Goal: Answer question/provide support: Share knowledge or assist other users

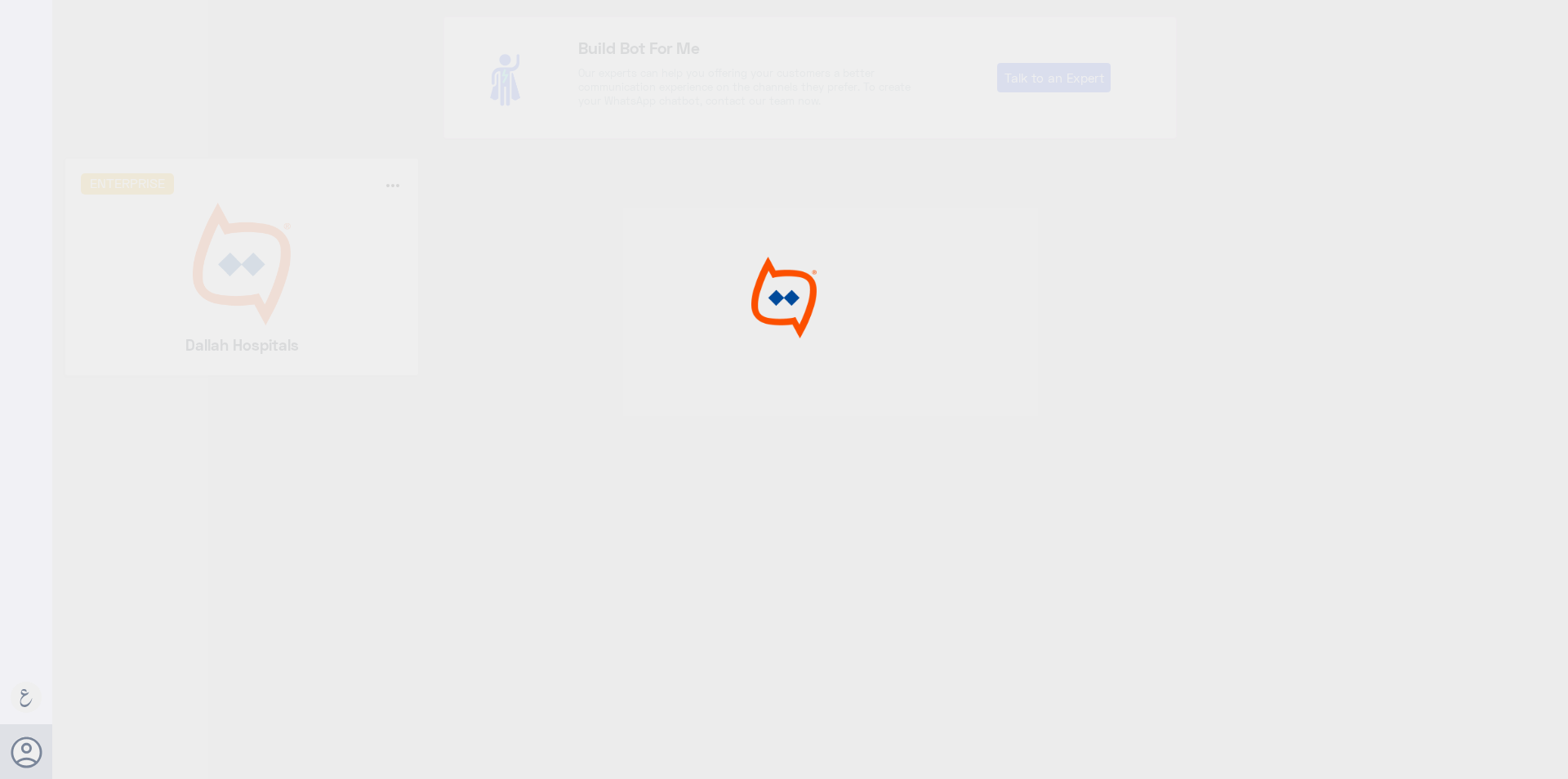
click at [242, 292] on div at bounding box center [784, 392] width 1568 height 784
click at [242, 292] on img at bounding box center [242, 264] width 322 height 122
click at [242, 292] on div at bounding box center [784, 392] width 1568 height 784
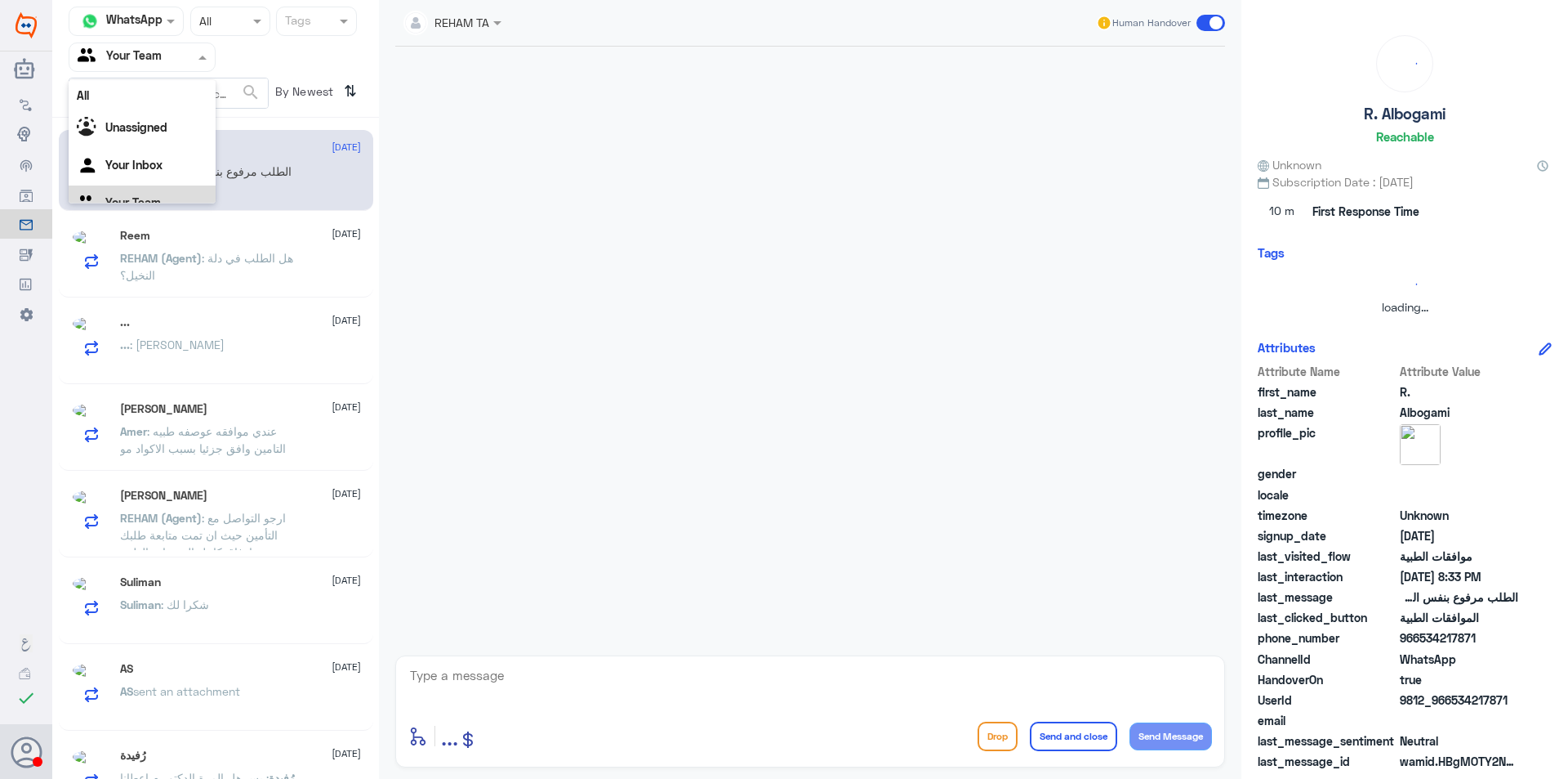
click at [179, 65] on div at bounding box center [142, 57] width 146 height 18
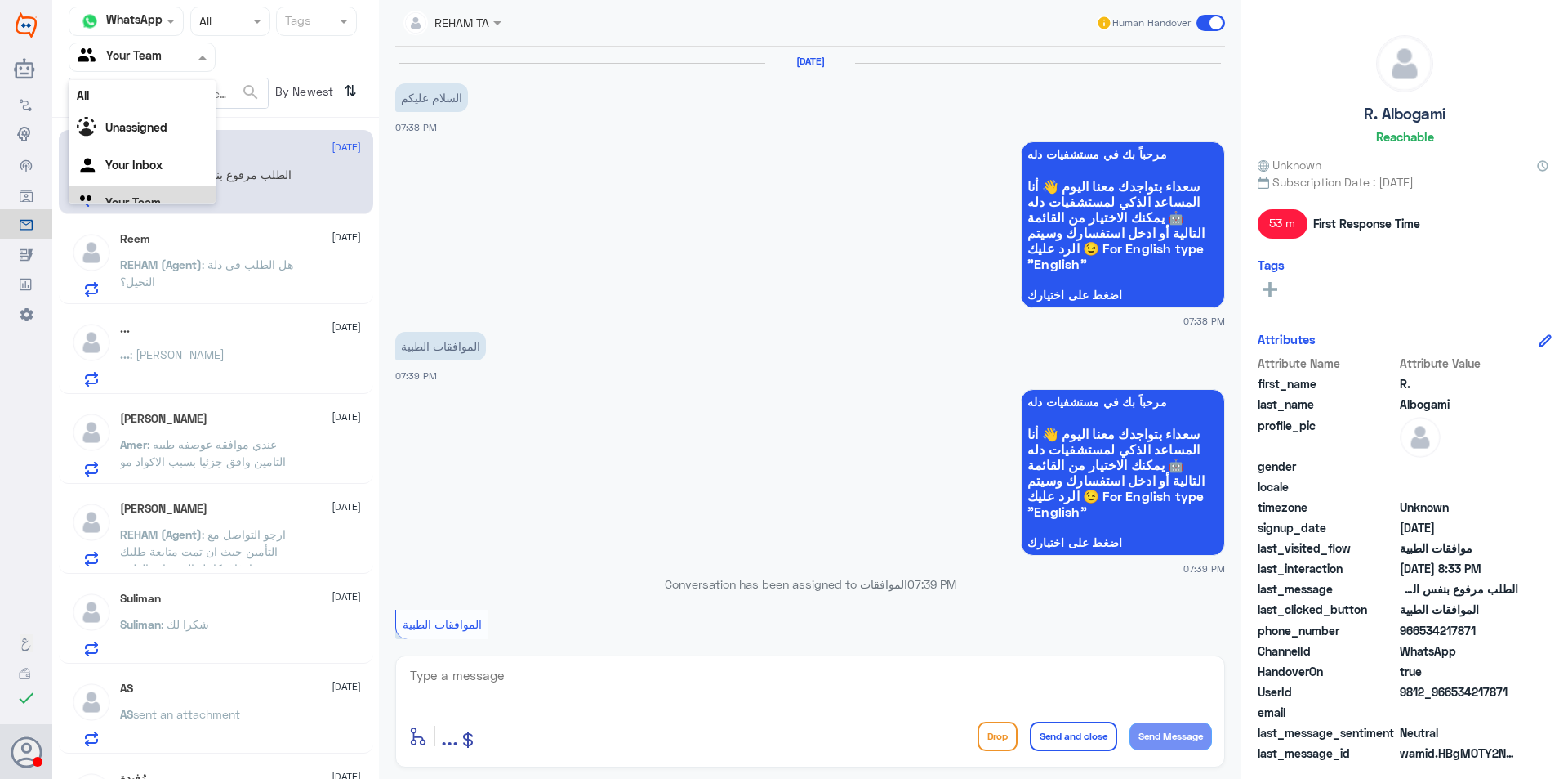
scroll to position [836, 0]
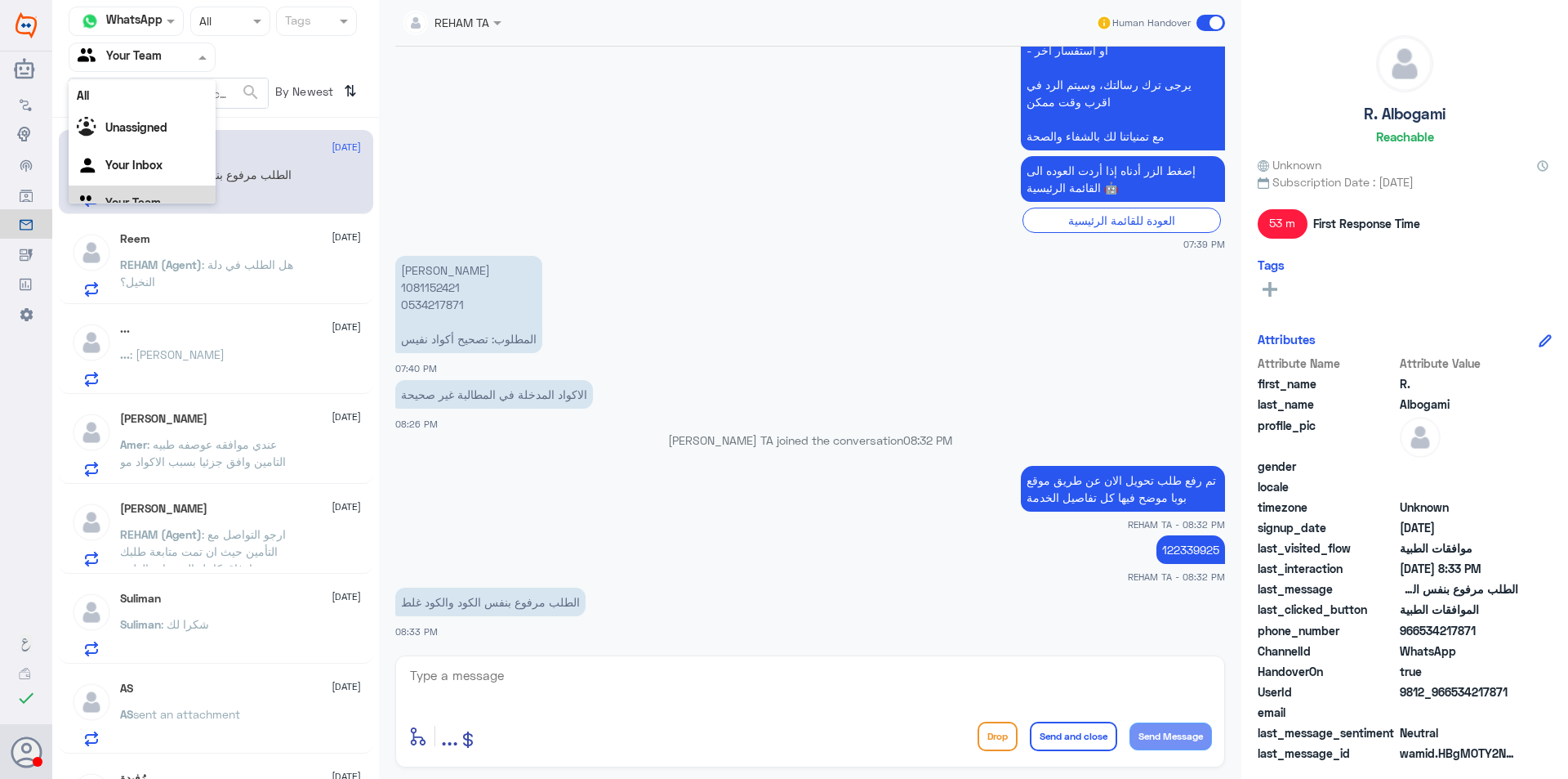
click at [440, 244] on small "07:39 PM" at bounding box center [810, 244] width 830 height 14
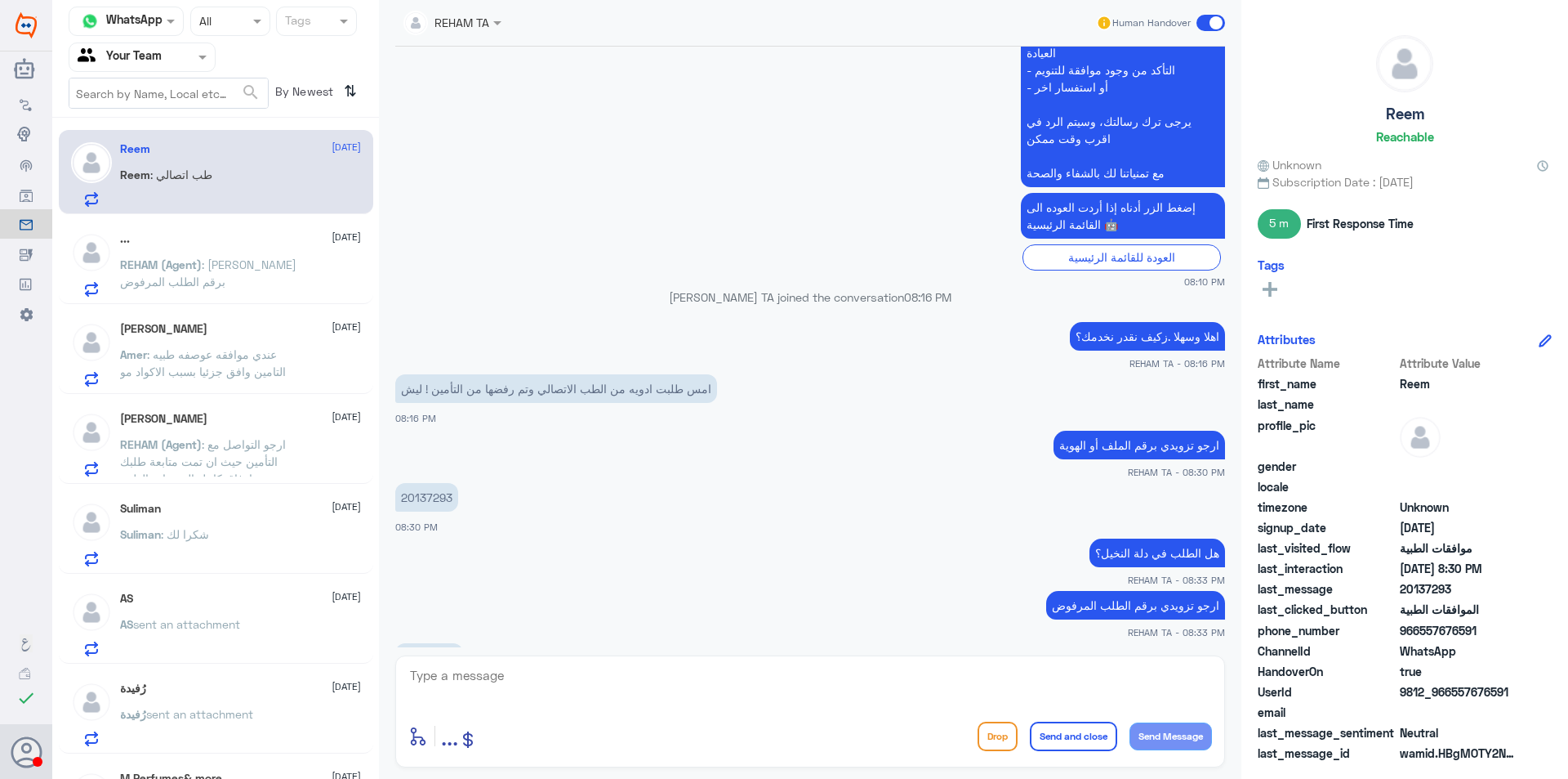
scroll to position [993, 0]
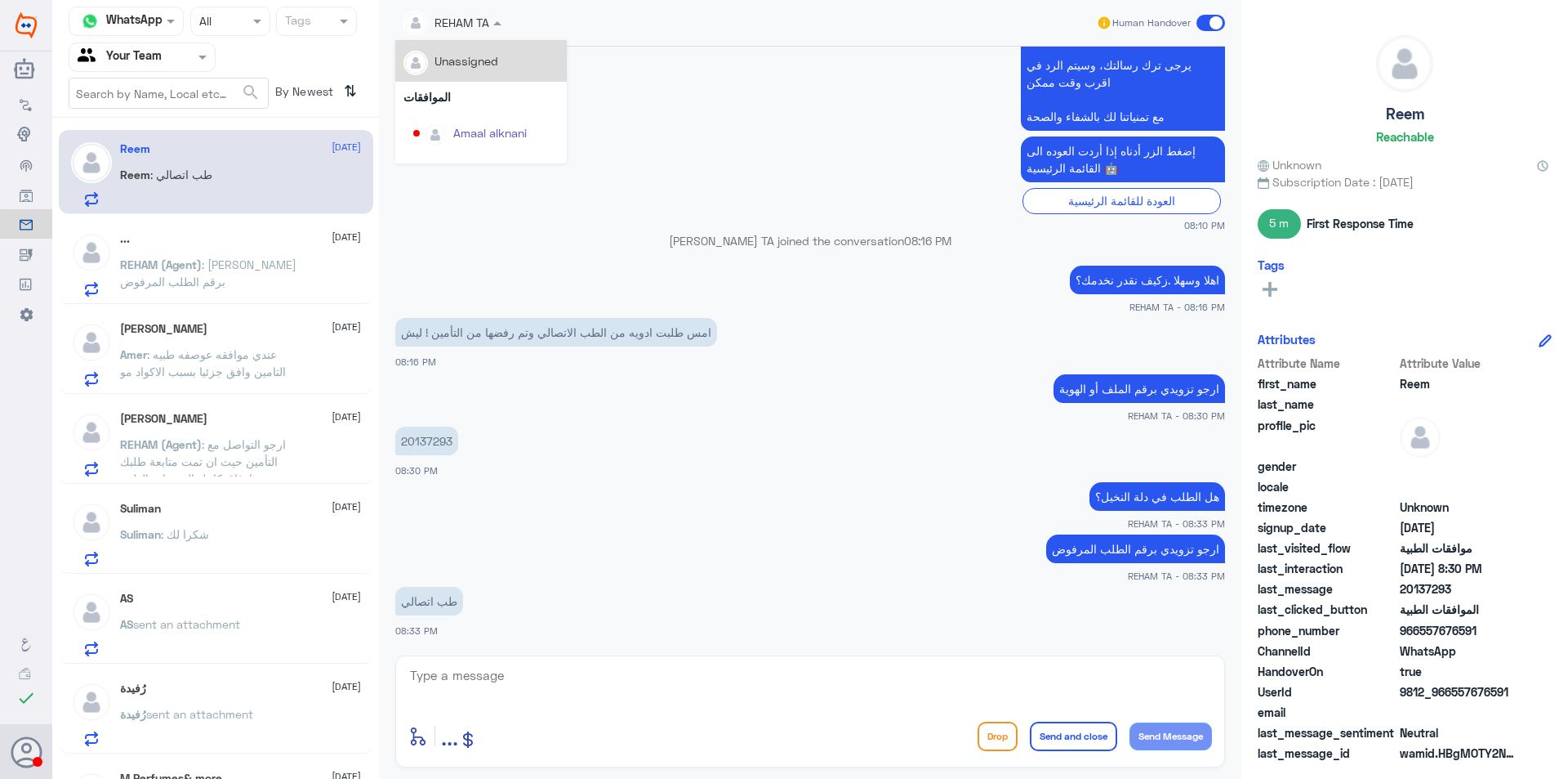
click at [498, 28] on span at bounding box center [499, 23] width 20 height 17
click at [419, 438] on p "20137293" at bounding box center [426, 441] width 63 height 28
copy p "20137293"
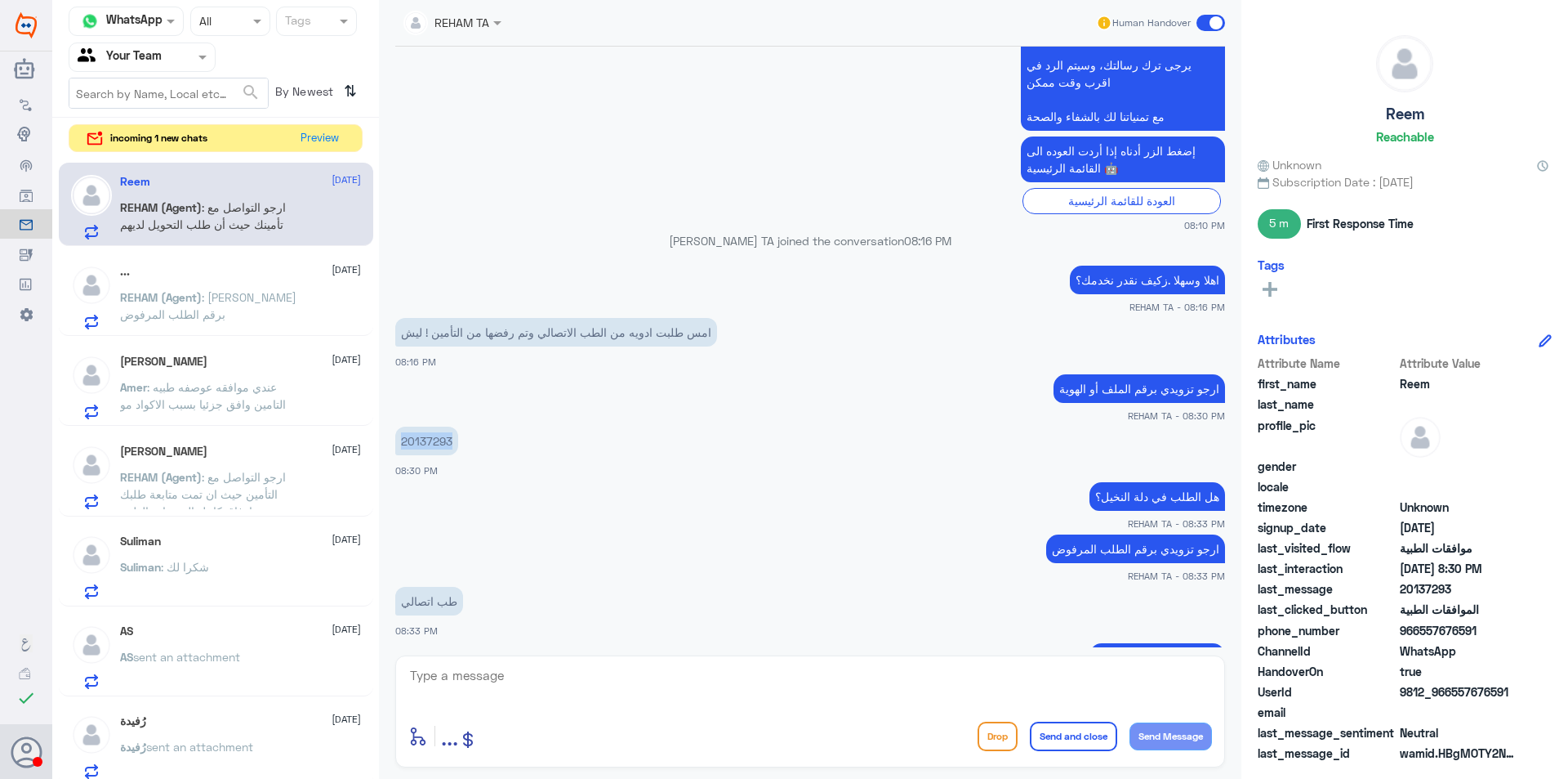
scroll to position [1418, 0]
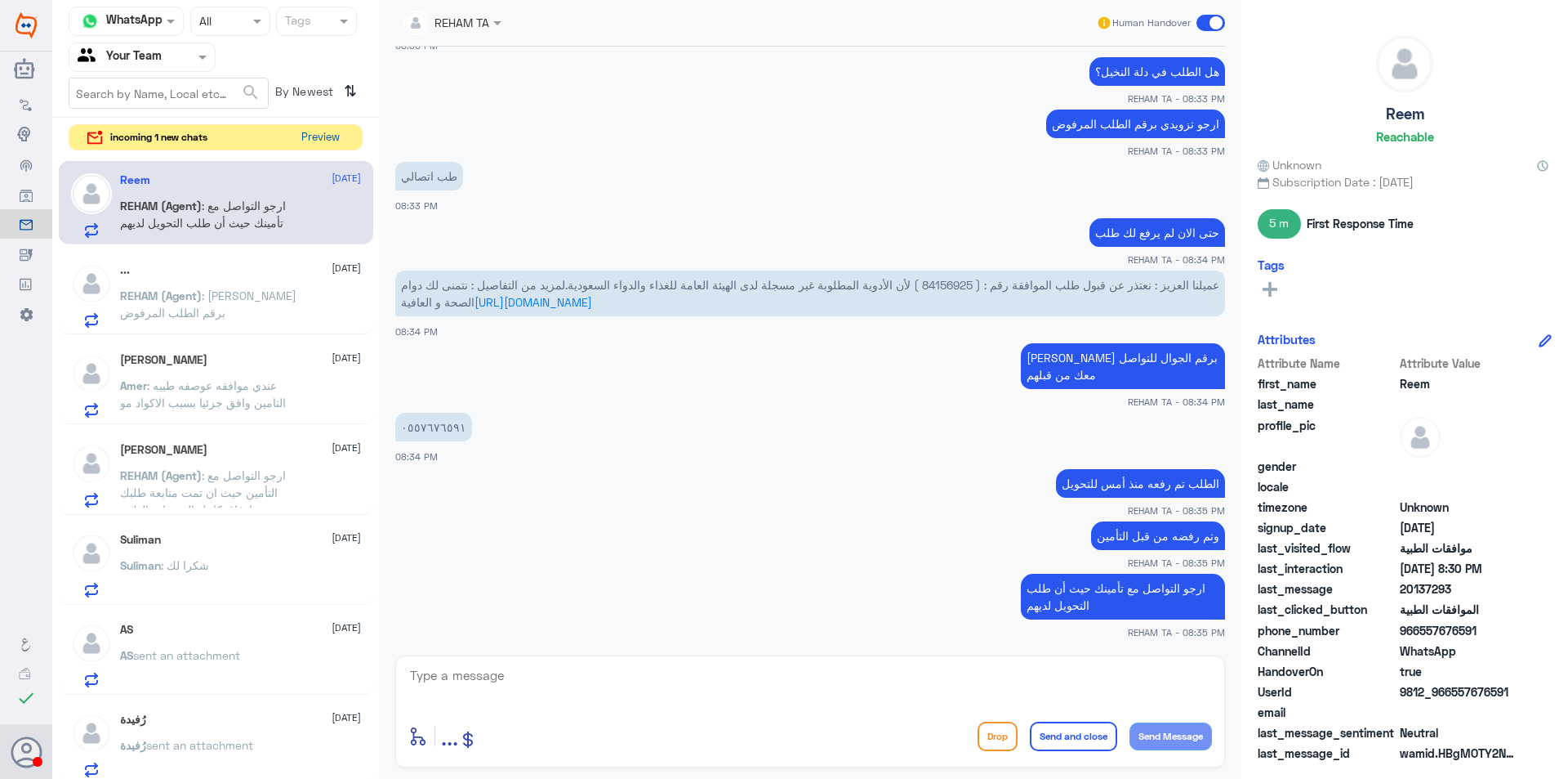
click at [311, 129] on button "Preview" at bounding box center [320, 137] width 50 height 25
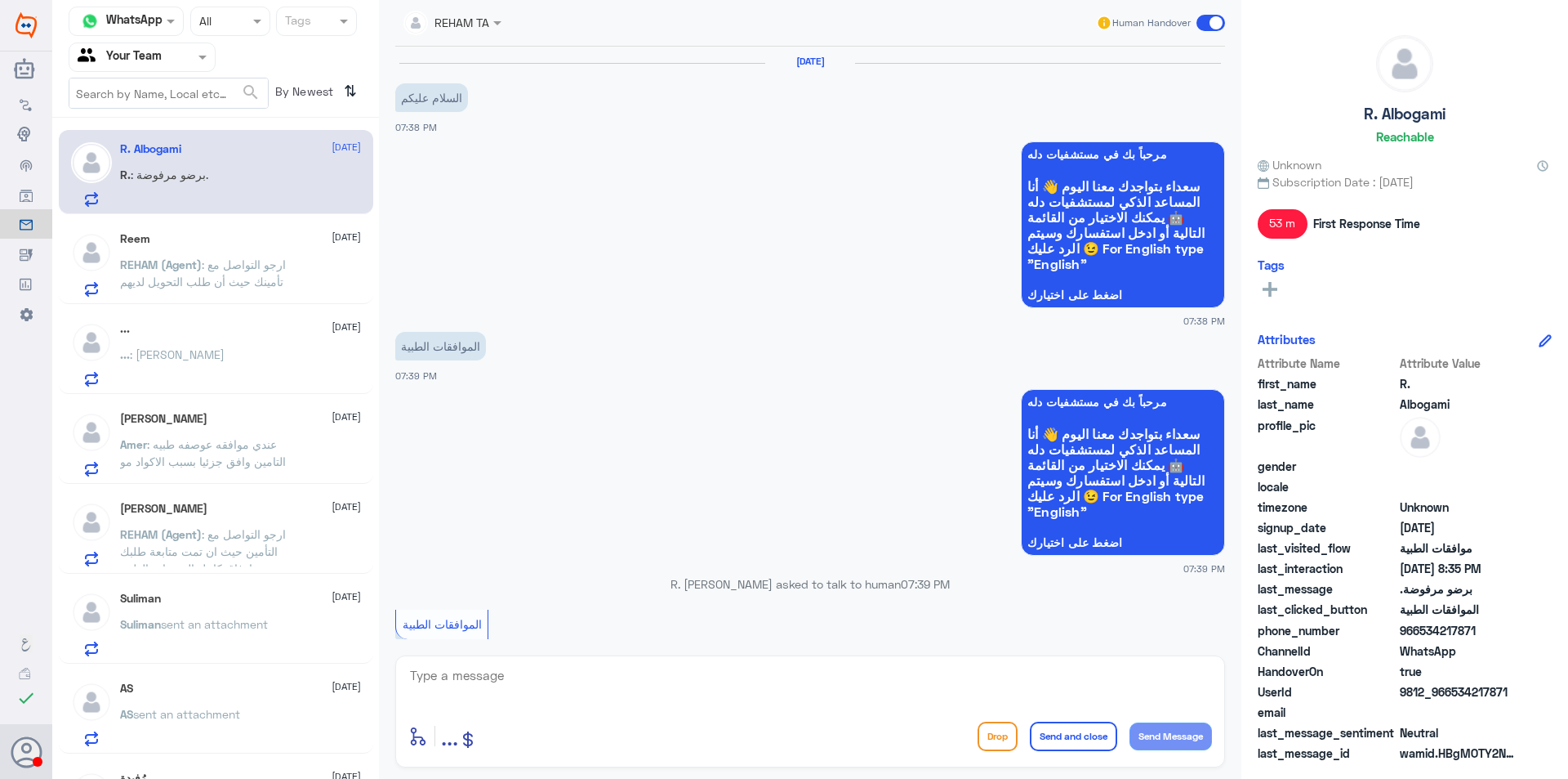
scroll to position [1018, 0]
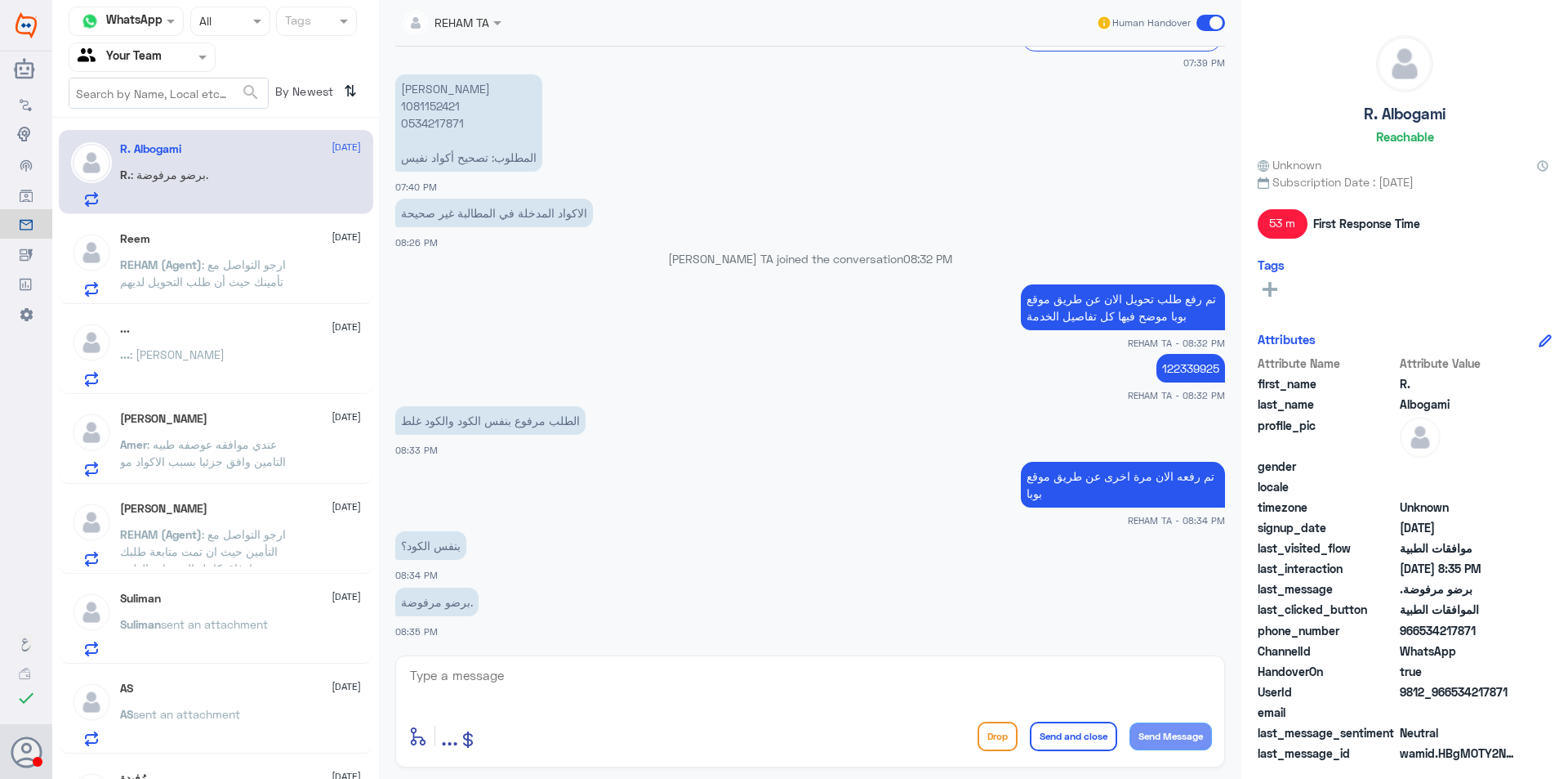
click at [1077, 681] on textarea at bounding box center [810, 684] width 804 height 40
type textarea "d"
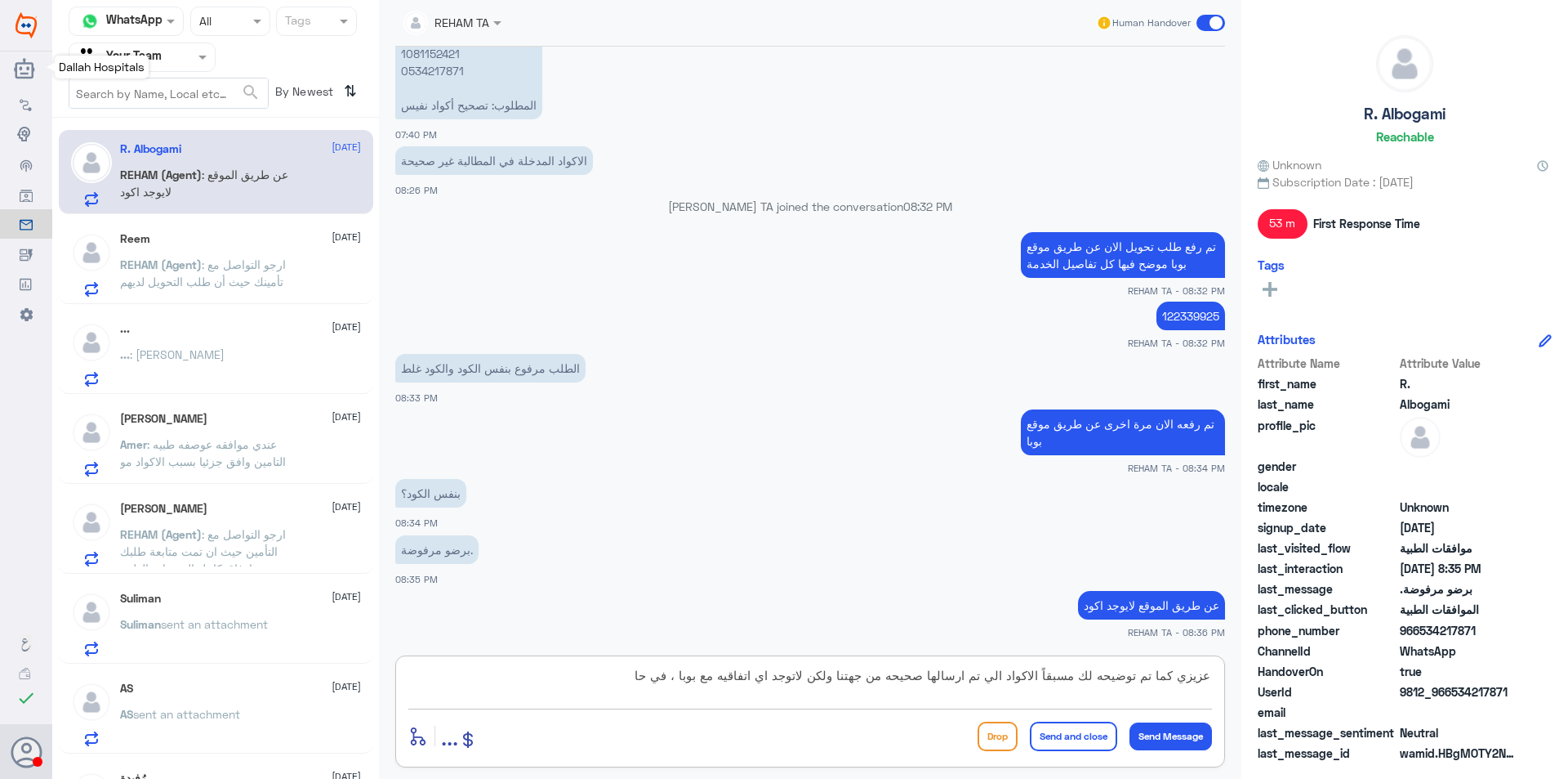
type textarea "عزيزي كما تم توضيحه لك مسبقاً الاكواد الي تم ارسالها صحيحه من جهتنا ولكن لاتوجد…"
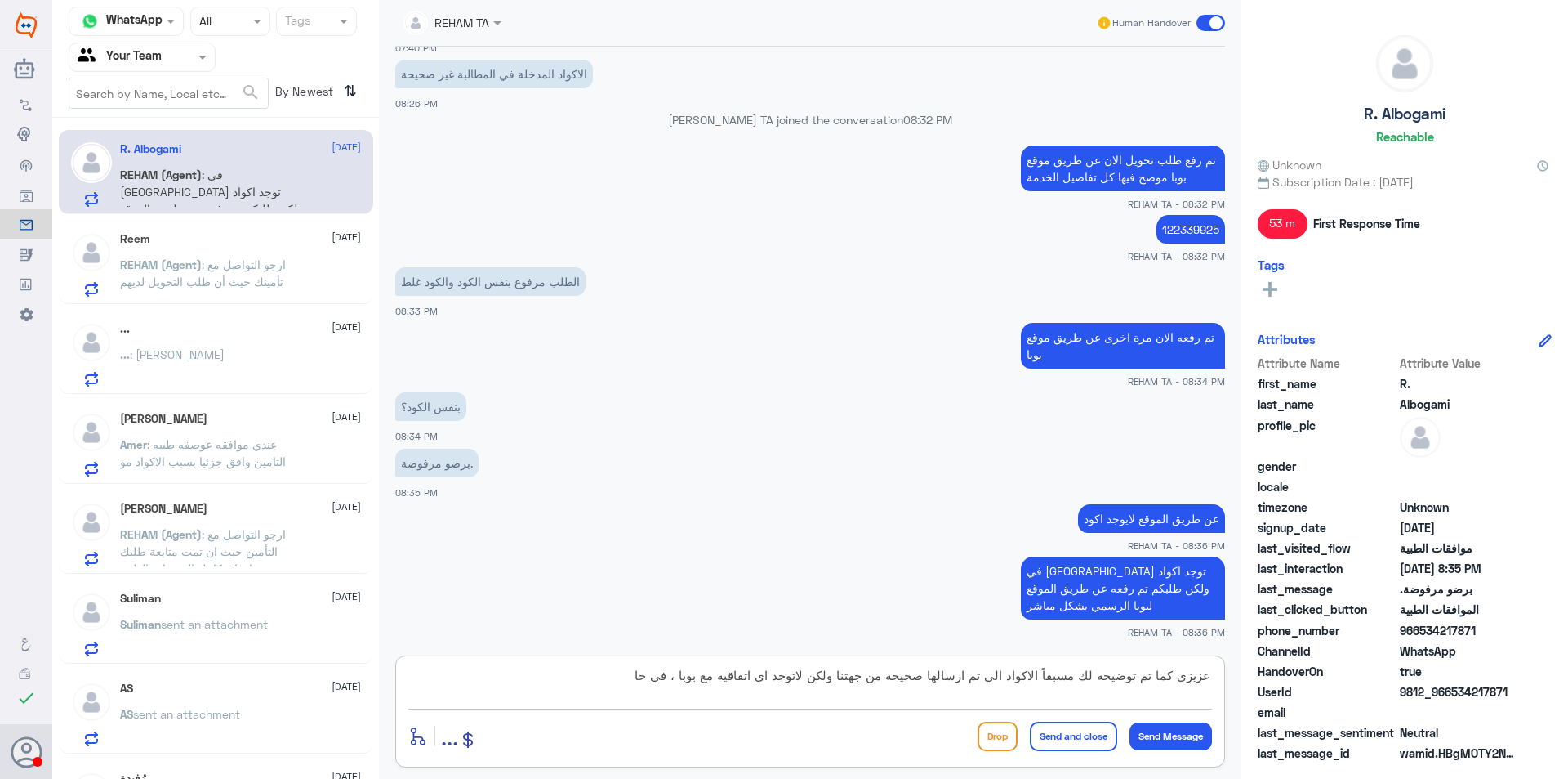
click at [1025, 668] on textarea "عزيزي كما تم توضيحه لك مسبقاً الاكواد الي تم ارسالها صحيحه من جهتنا ولكن لاتوجد…" at bounding box center [810, 684] width 804 height 40
click at [220, 250] on div "Reem [DATE] REHAM (Agent) : ارجو التواصل مع تأمينك حيث أن طلب التحويل لديهم" at bounding box center [240, 264] width 241 height 64
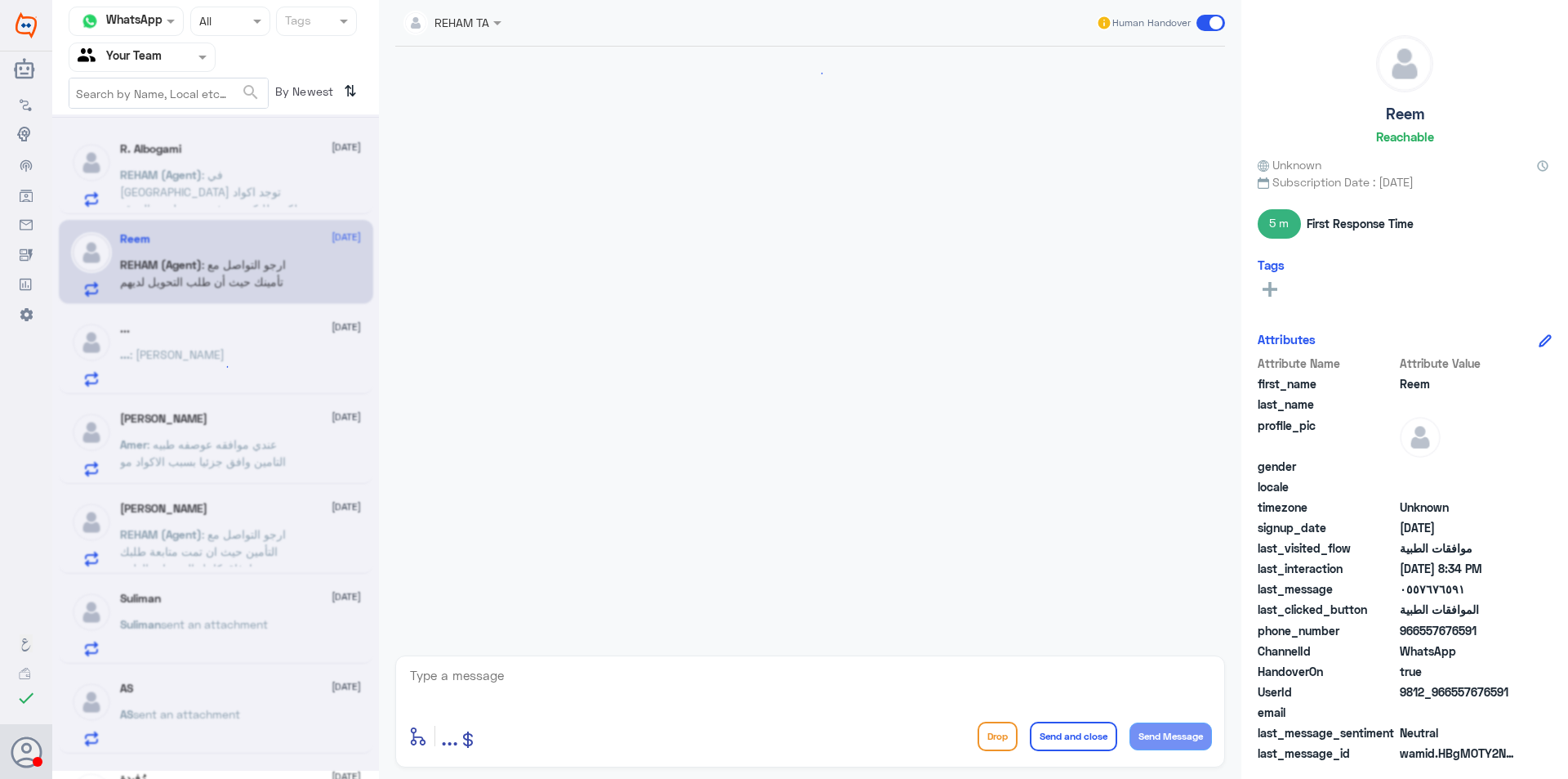
scroll to position [977, 0]
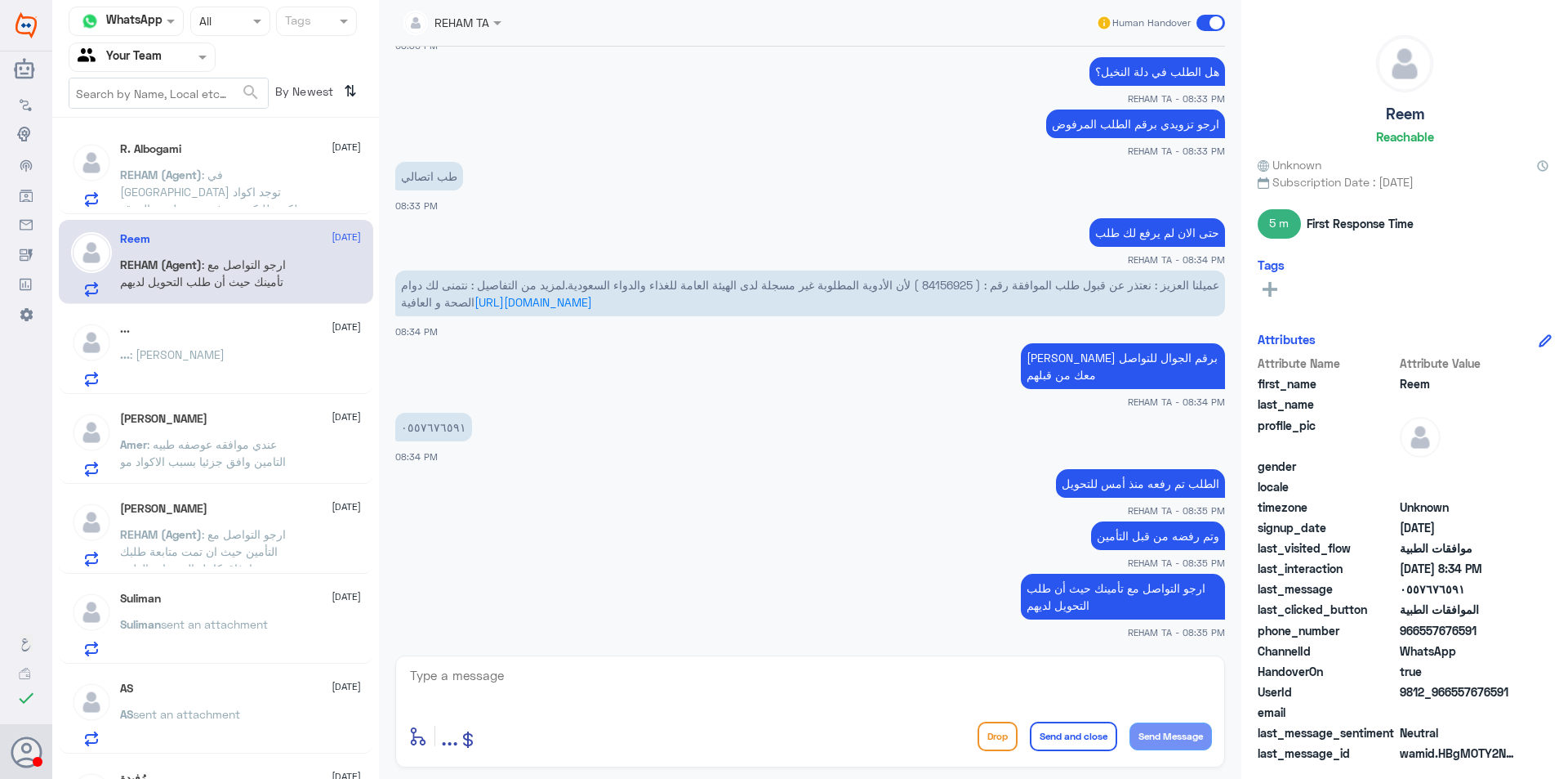
click at [234, 188] on span ": في [GEOGRAPHIC_DATA] توجد اكواد ولكن طلبكم تم رفعه عن طريق الموقع لبوبا الرسم…" at bounding box center [211, 200] width 183 height 65
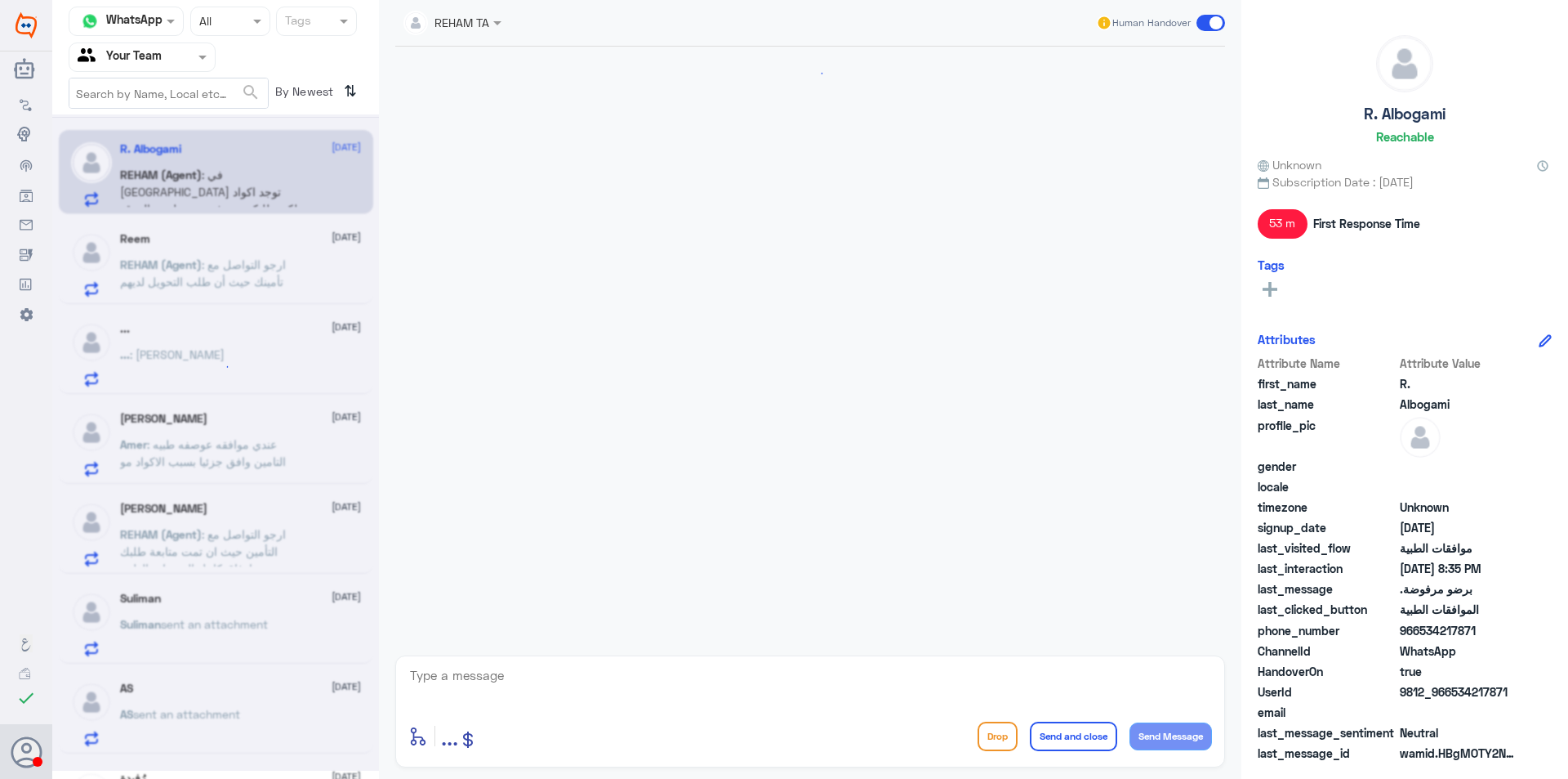
scroll to position [1156, 0]
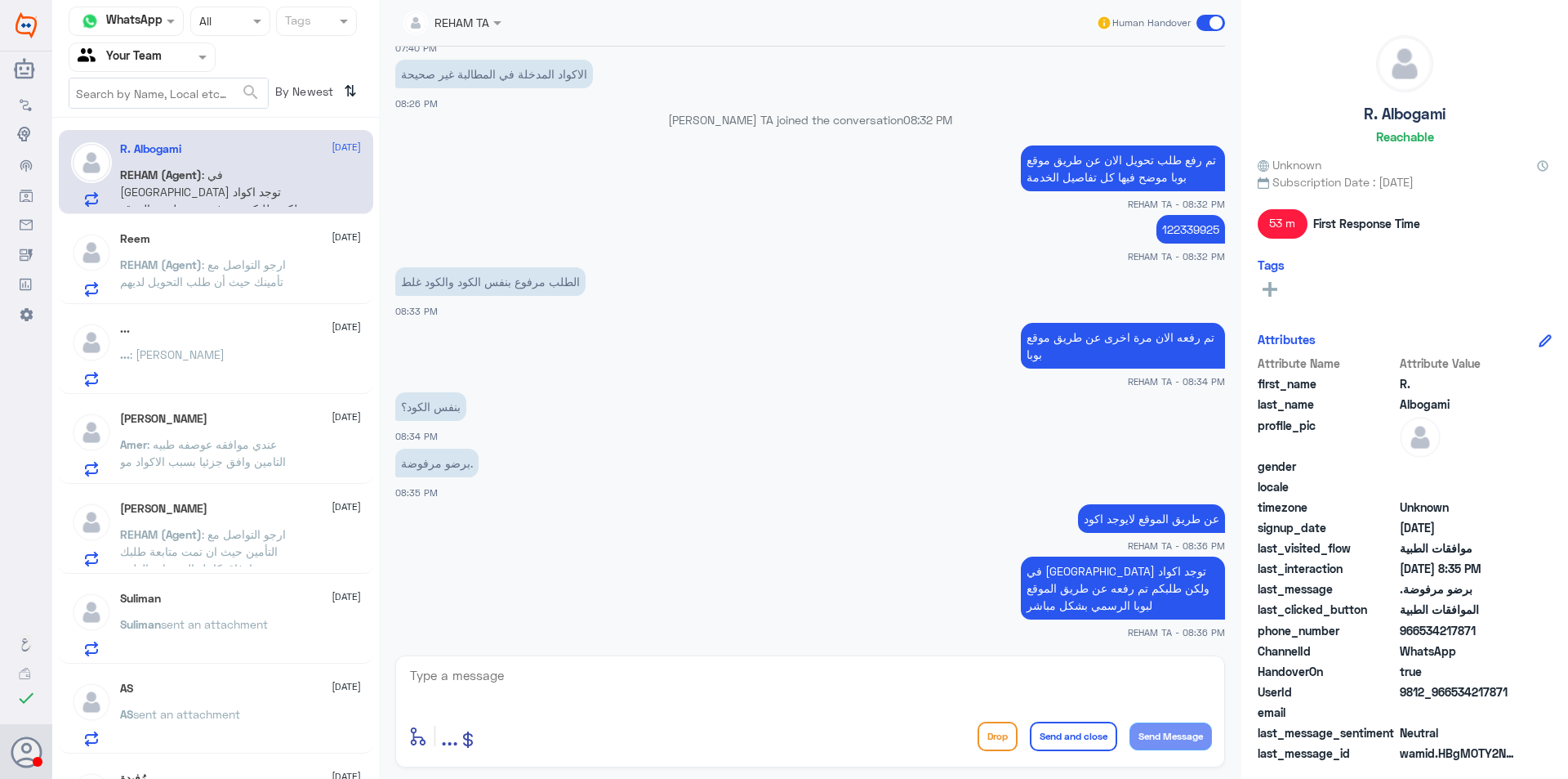
click at [251, 250] on div "Reem [DATE] REHAM (Agent) : ارجو التواصل مع تأمينك حيث أن طلب التحويل لديهم" at bounding box center [240, 264] width 241 height 64
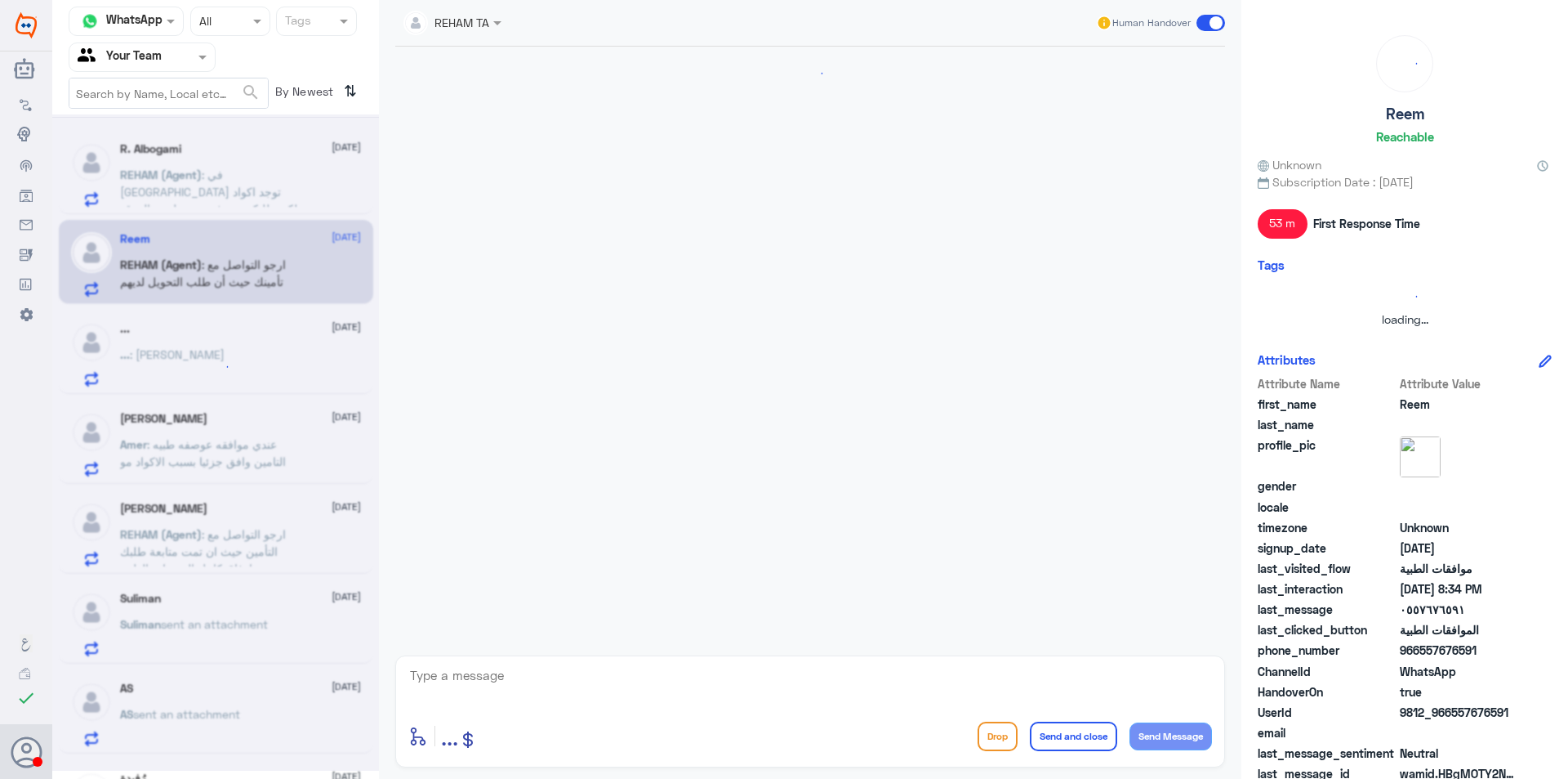
scroll to position [977, 0]
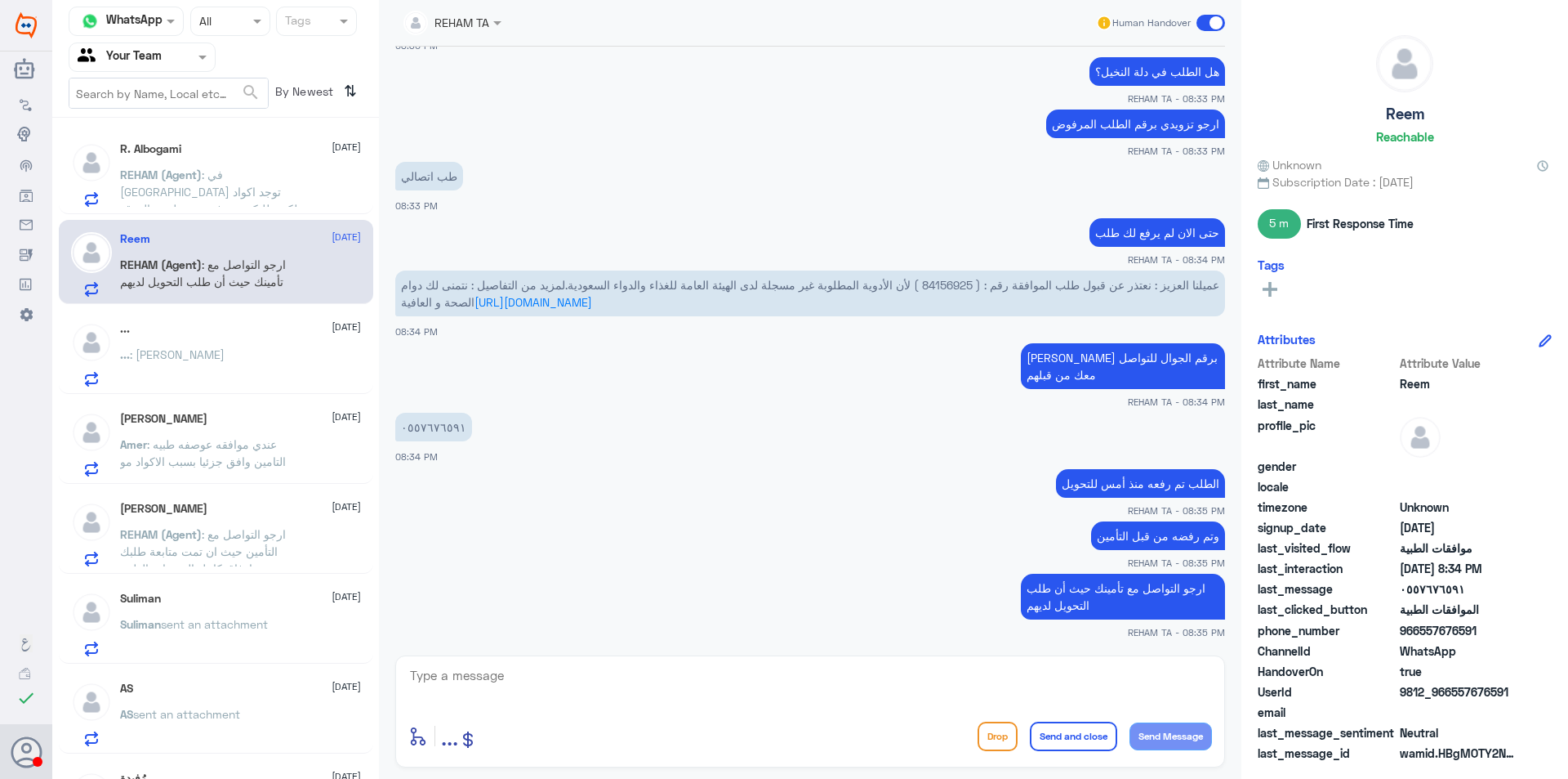
click at [246, 357] on div "... : [PERSON_NAME]" at bounding box center [240, 369] width 241 height 37
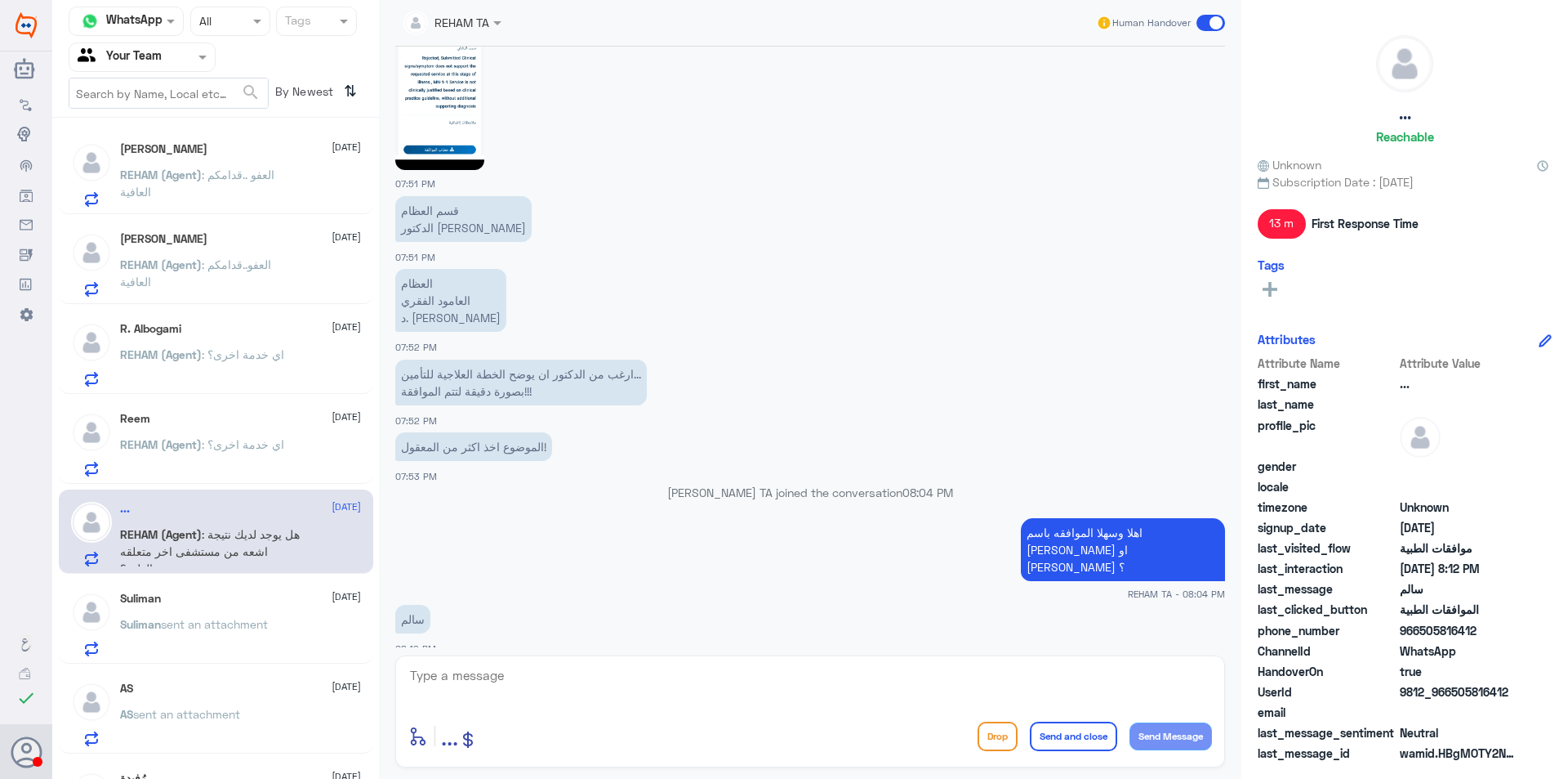
scroll to position [1660, 0]
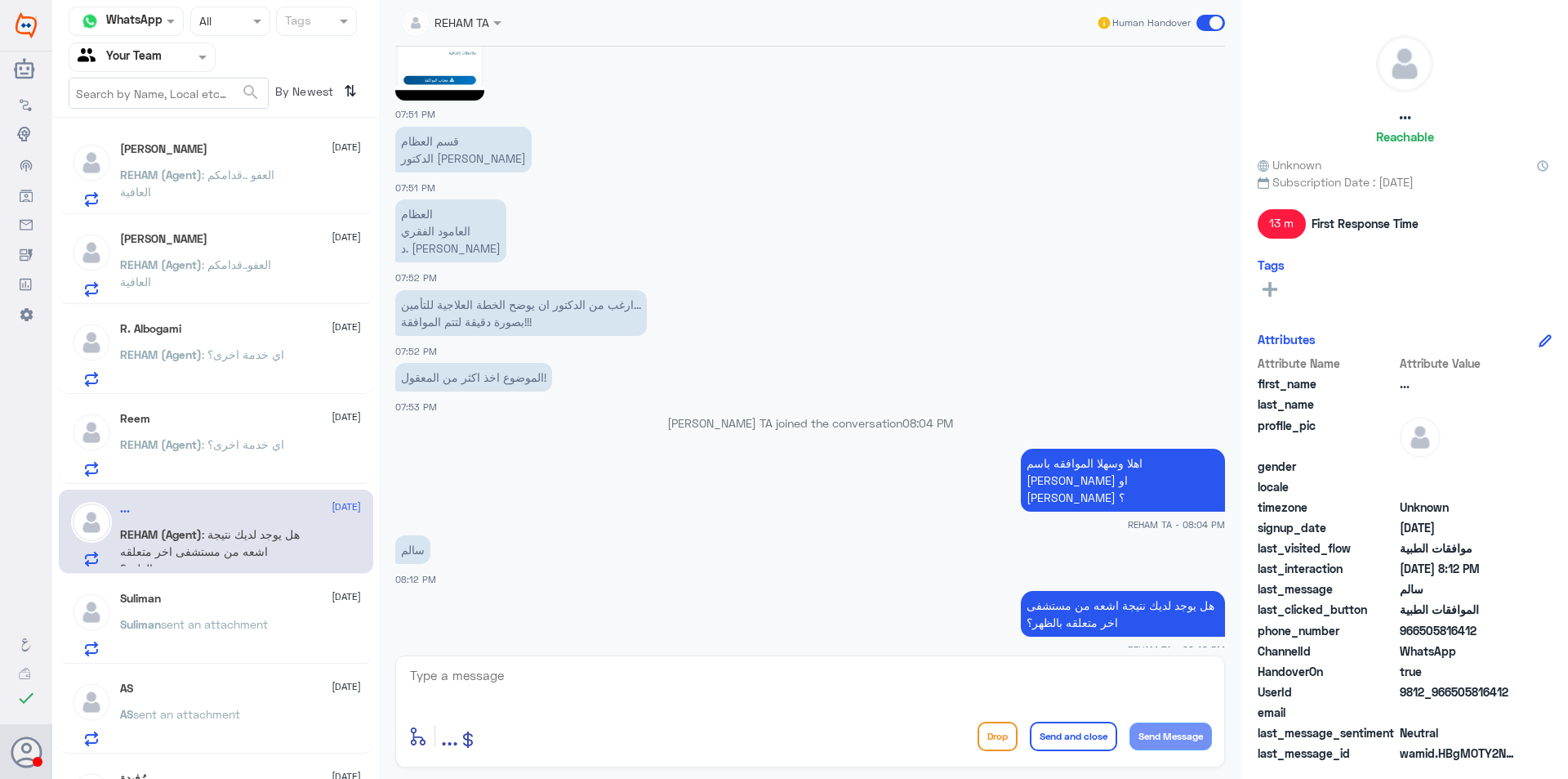
click at [251, 358] on span ": اي خدمة اخرى؟" at bounding box center [243, 354] width 83 height 14
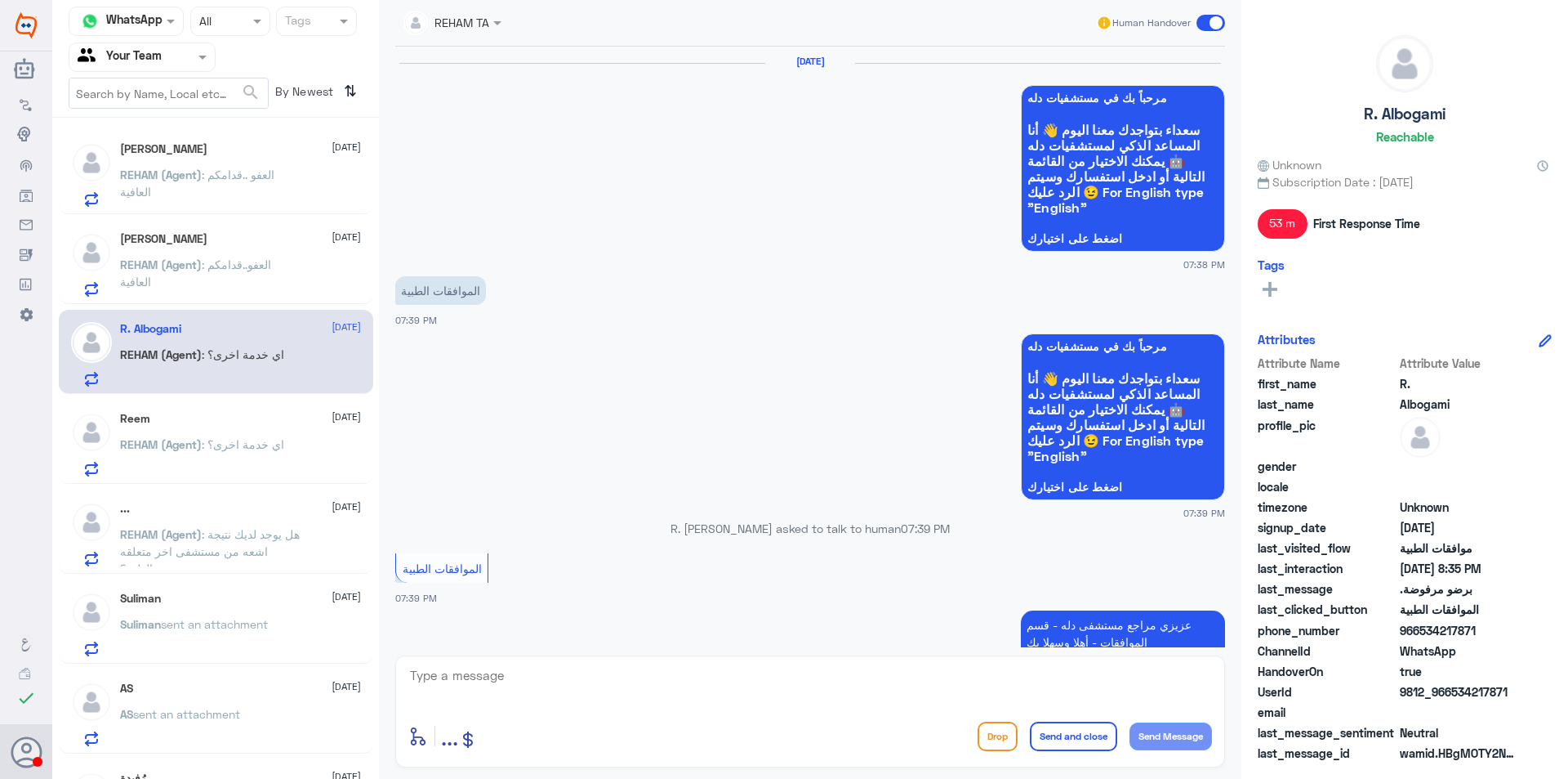
scroll to position [1256, 0]
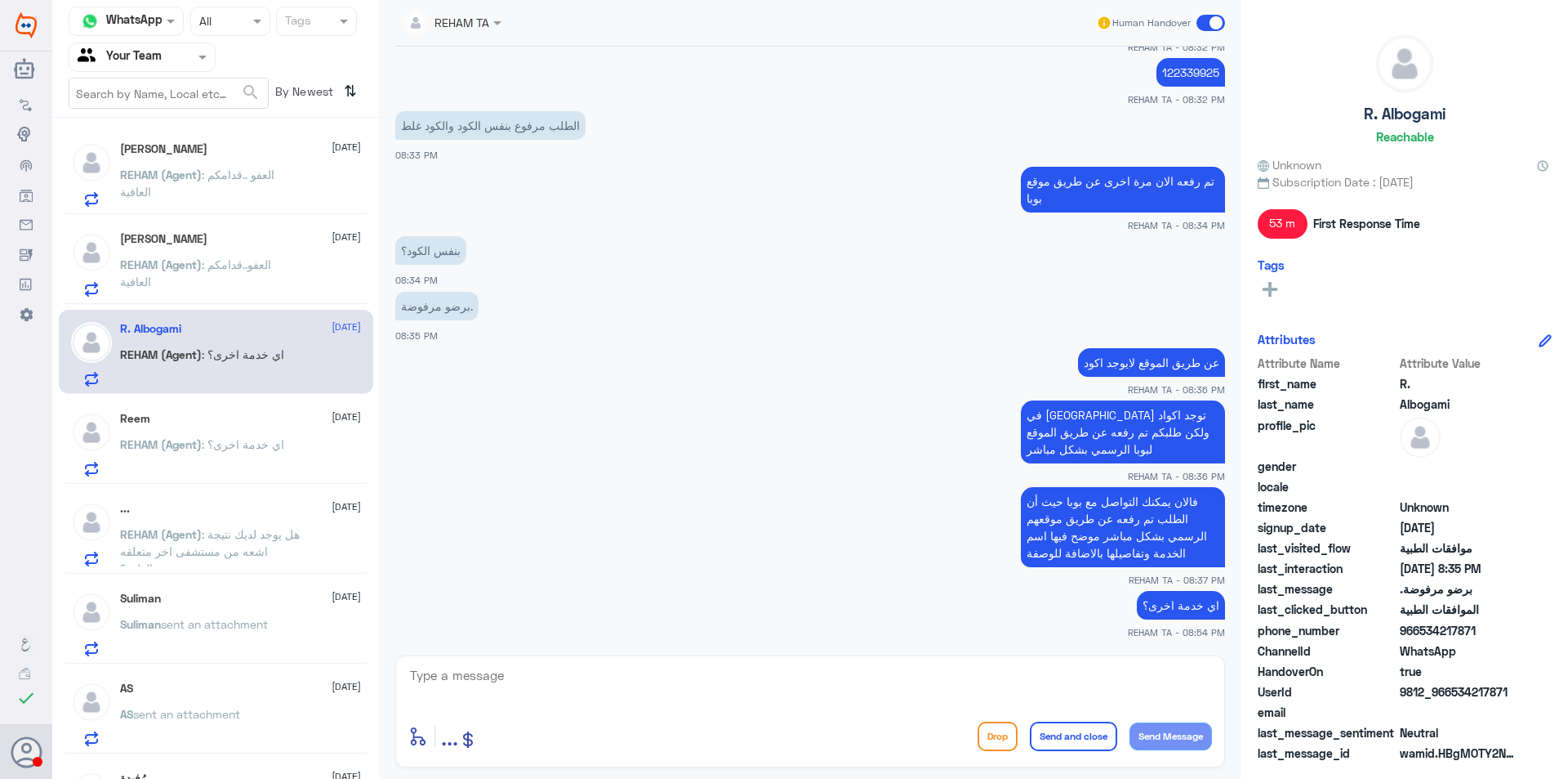
click at [217, 199] on p "REHAM (Agent) : العفو ..قدامكم العافية" at bounding box center [212, 186] width 184 height 41
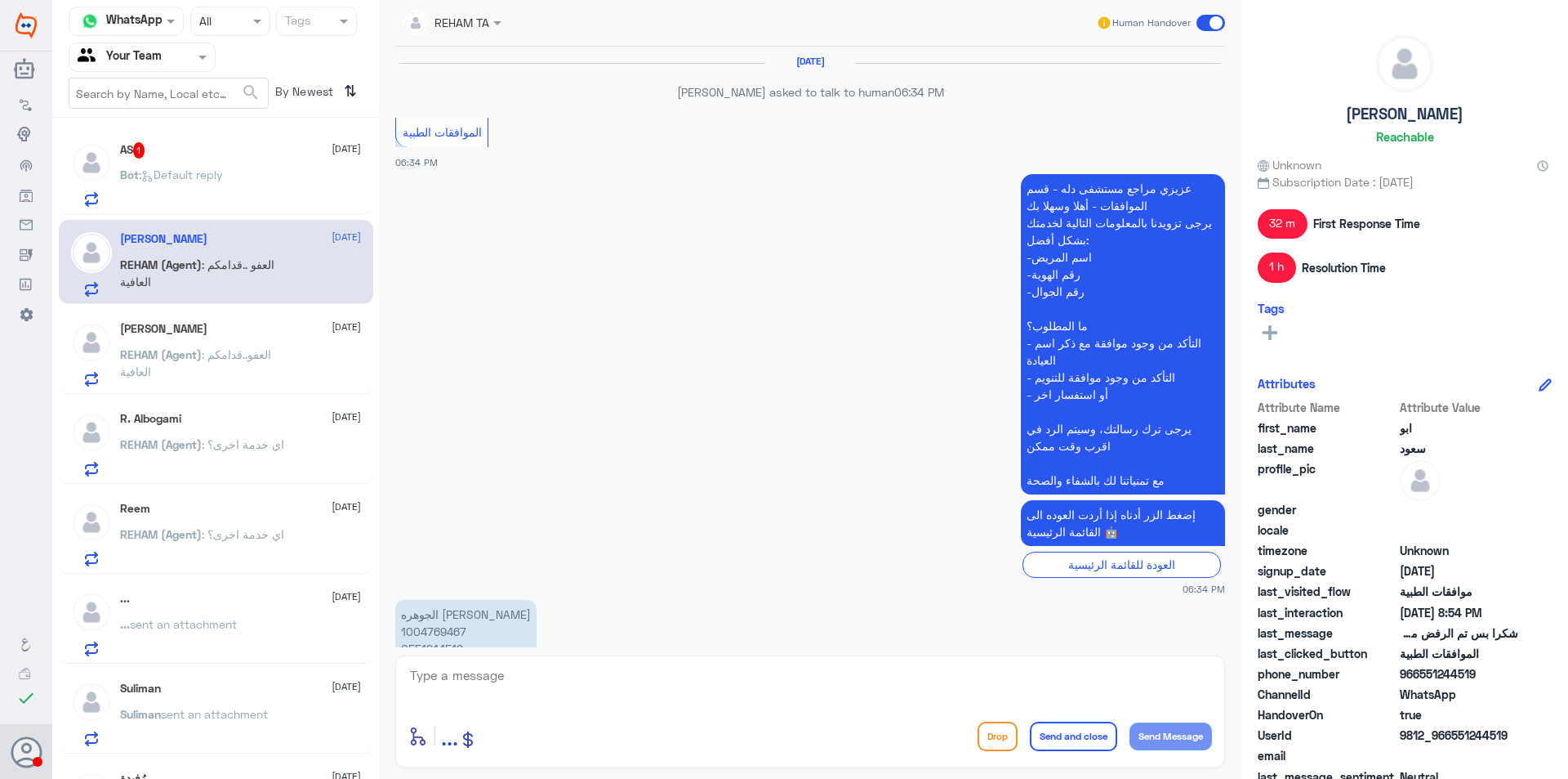
scroll to position [877, 0]
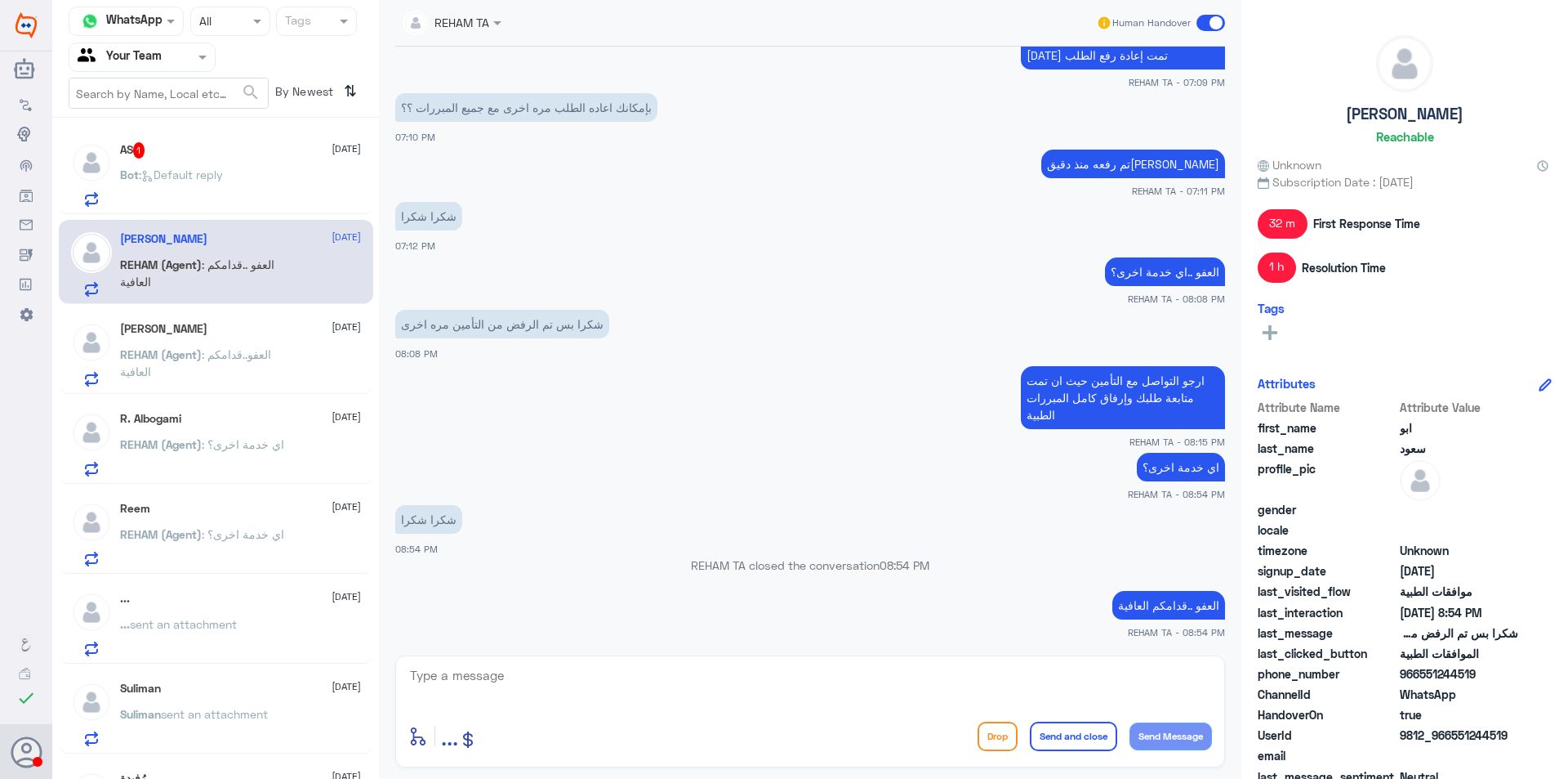
click at [224, 146] on div "AS 1 [DATE]" at bounding box center [240, 151] width 241 height 17
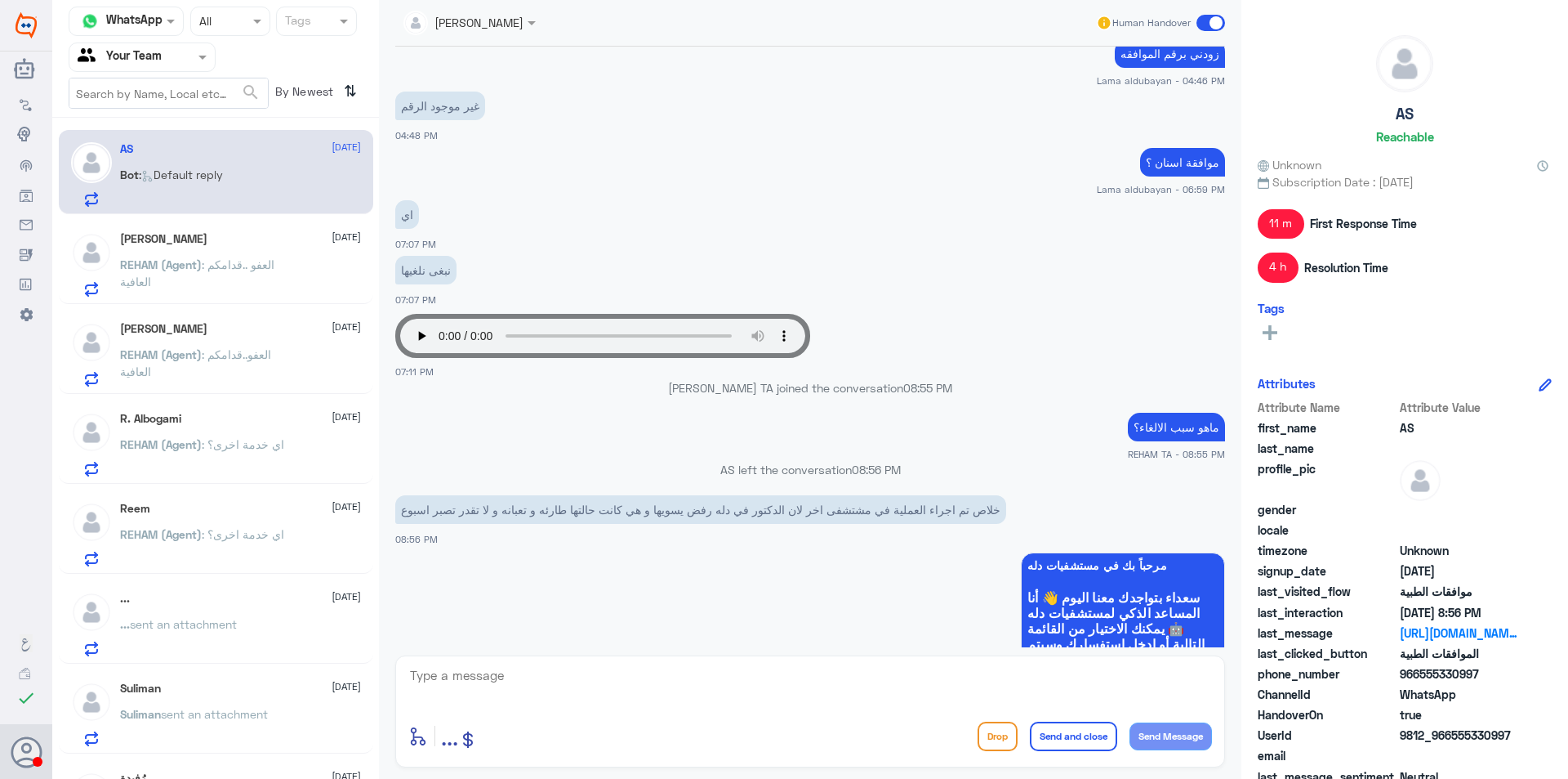
scroll to position [671, 0]
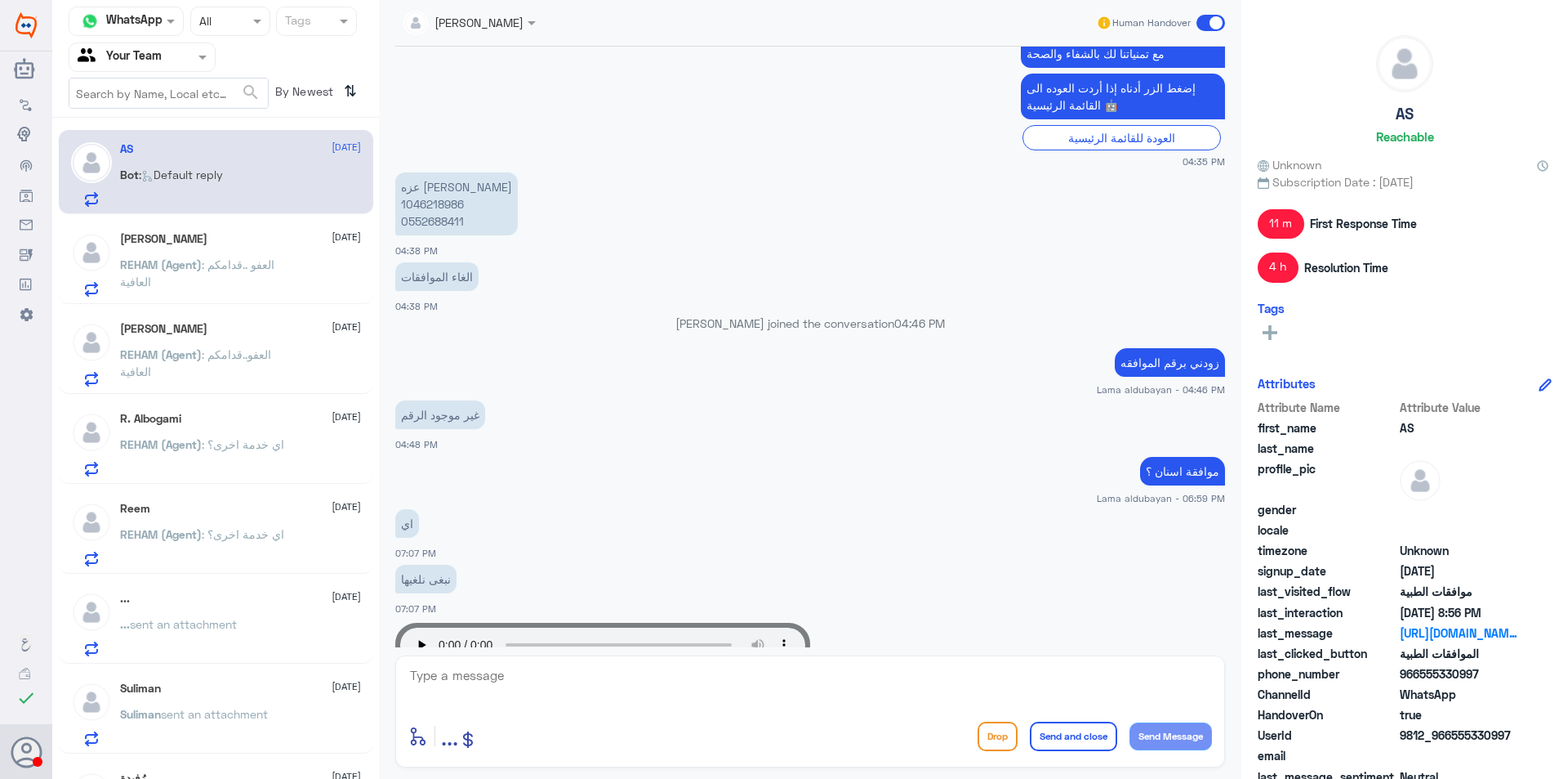
click at [435, 222] on p "[PERSON_NAME] 1046218986 0552688411" at bounding box center [456, 204] width 122 height 63
copy p "0552688411"
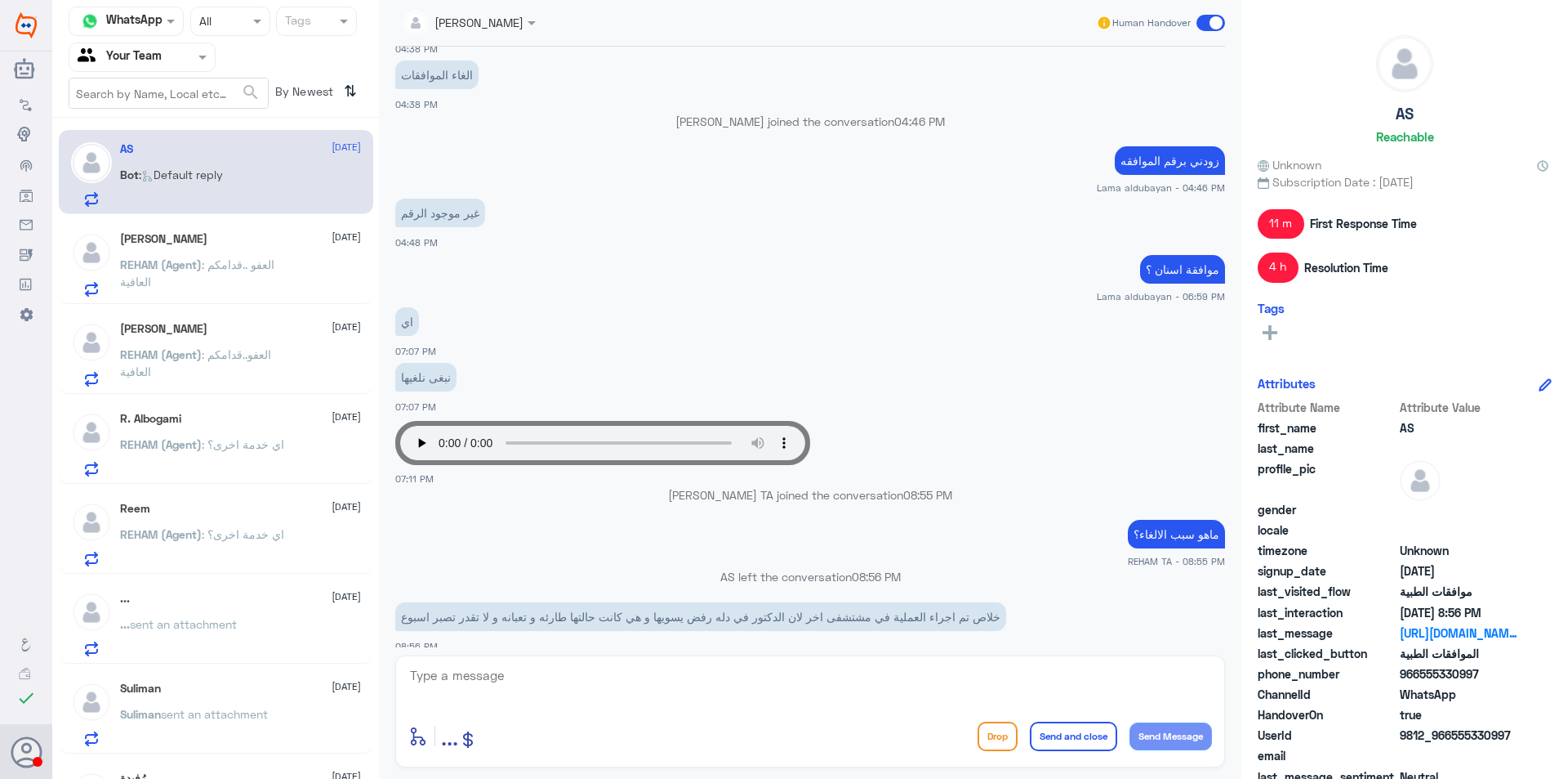
scroll to position [1080, 0]
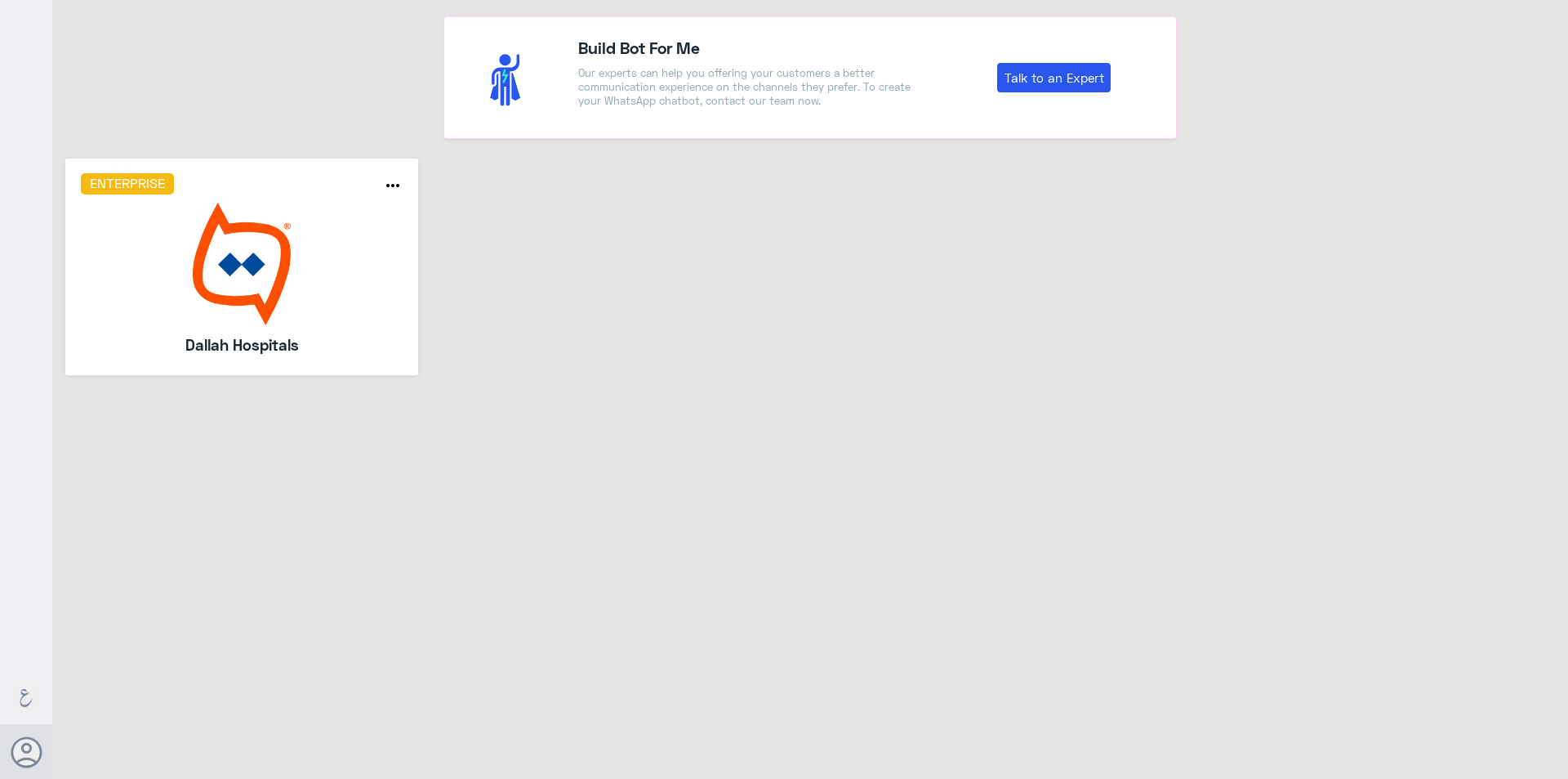
click at [229, 315] on img at bounding box center [242, 264] width 322 height 122
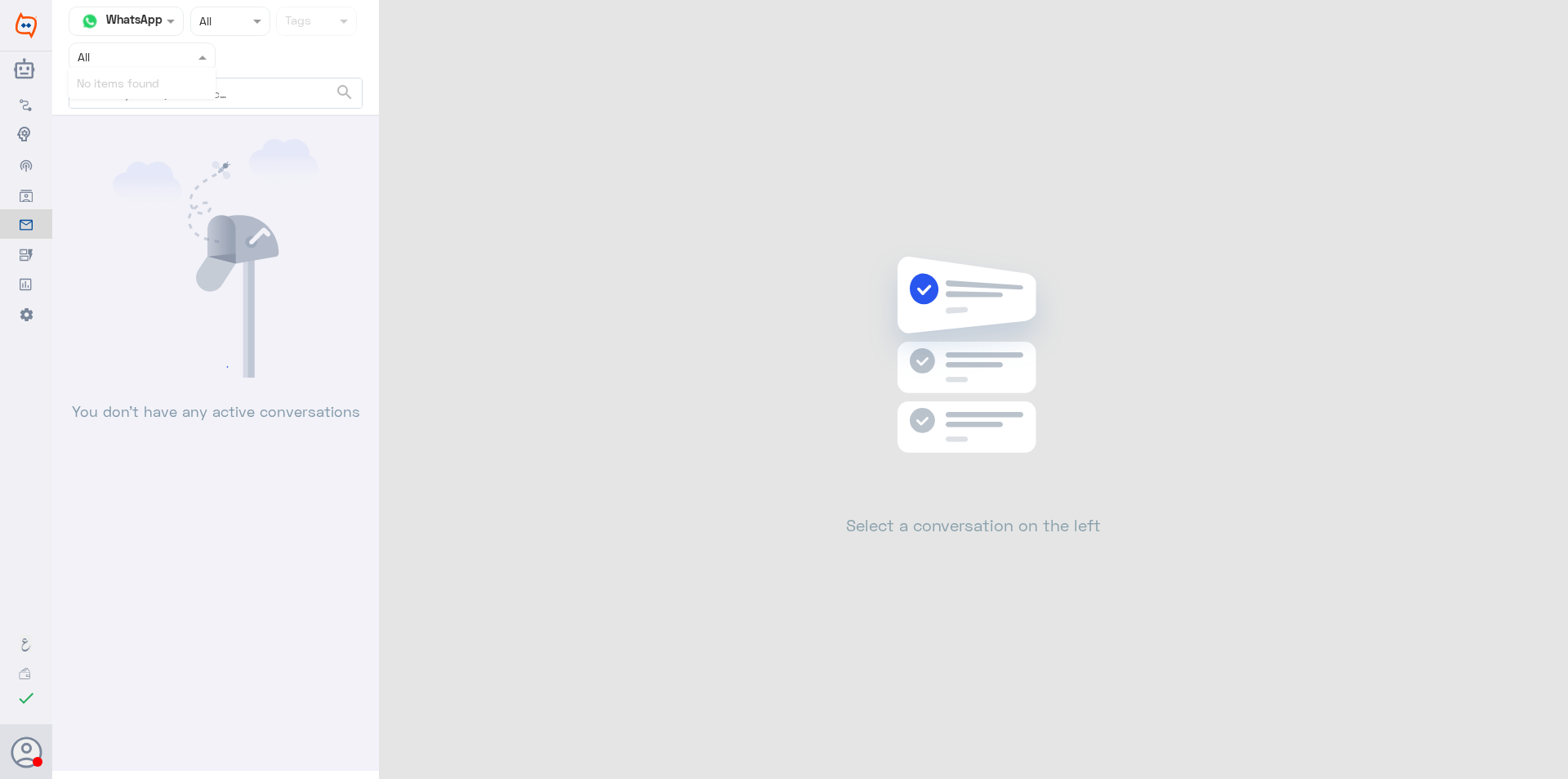
click at [152, 64] on input "text" at bounding box center [122, 57] width 90 height 18
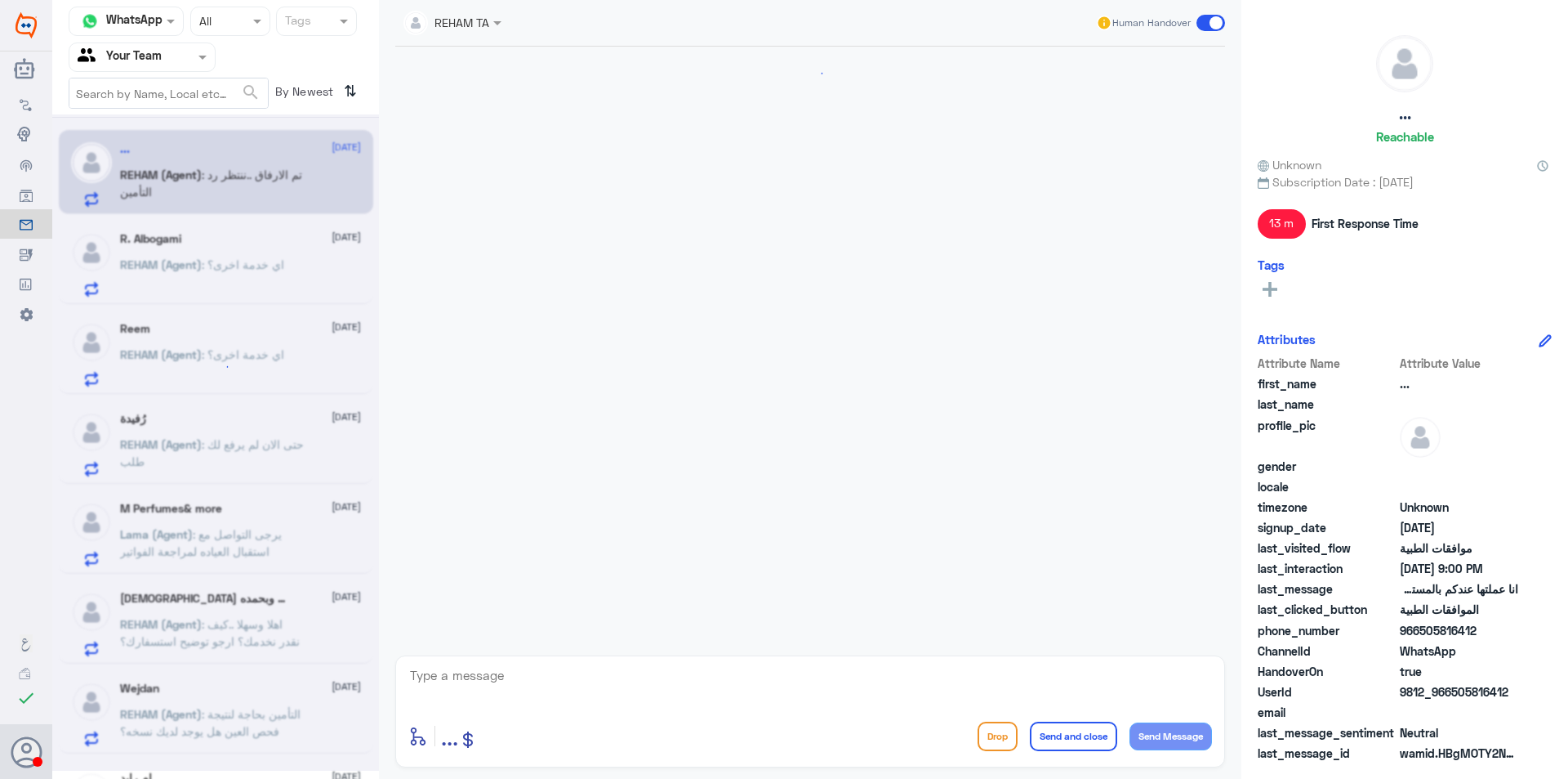
click at [148, 67] on div "Your Team" at bounding box center [120, 57] width 84 height 24
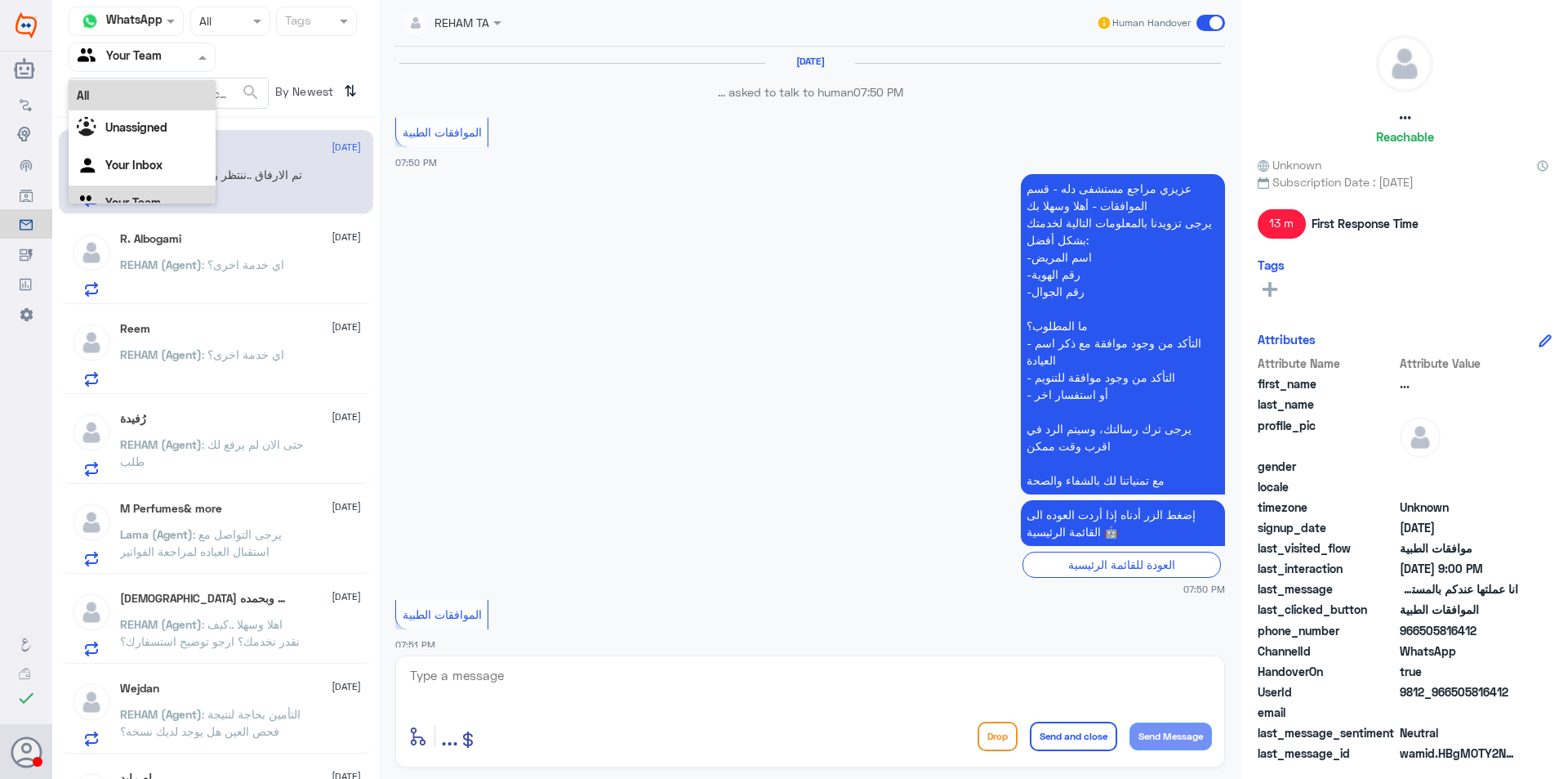
scroll to position [1509, 0]
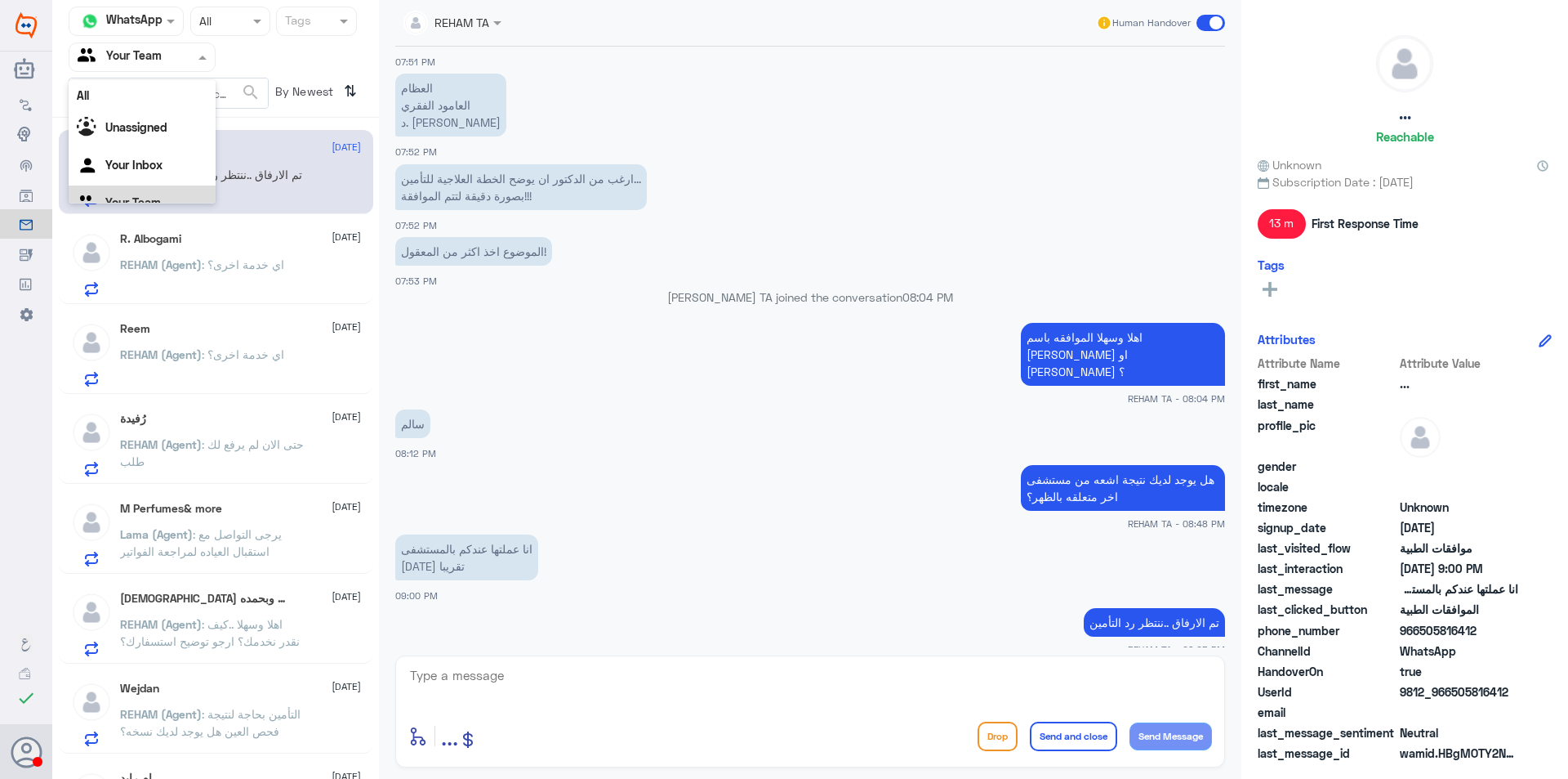
click at [143, 193] on div "Your Team" at bounding box center [142, 204] width 147 height 38
click at [150, 245] on h5 "R. Albogami" at bounding box center [150, 239] width 61 height 14
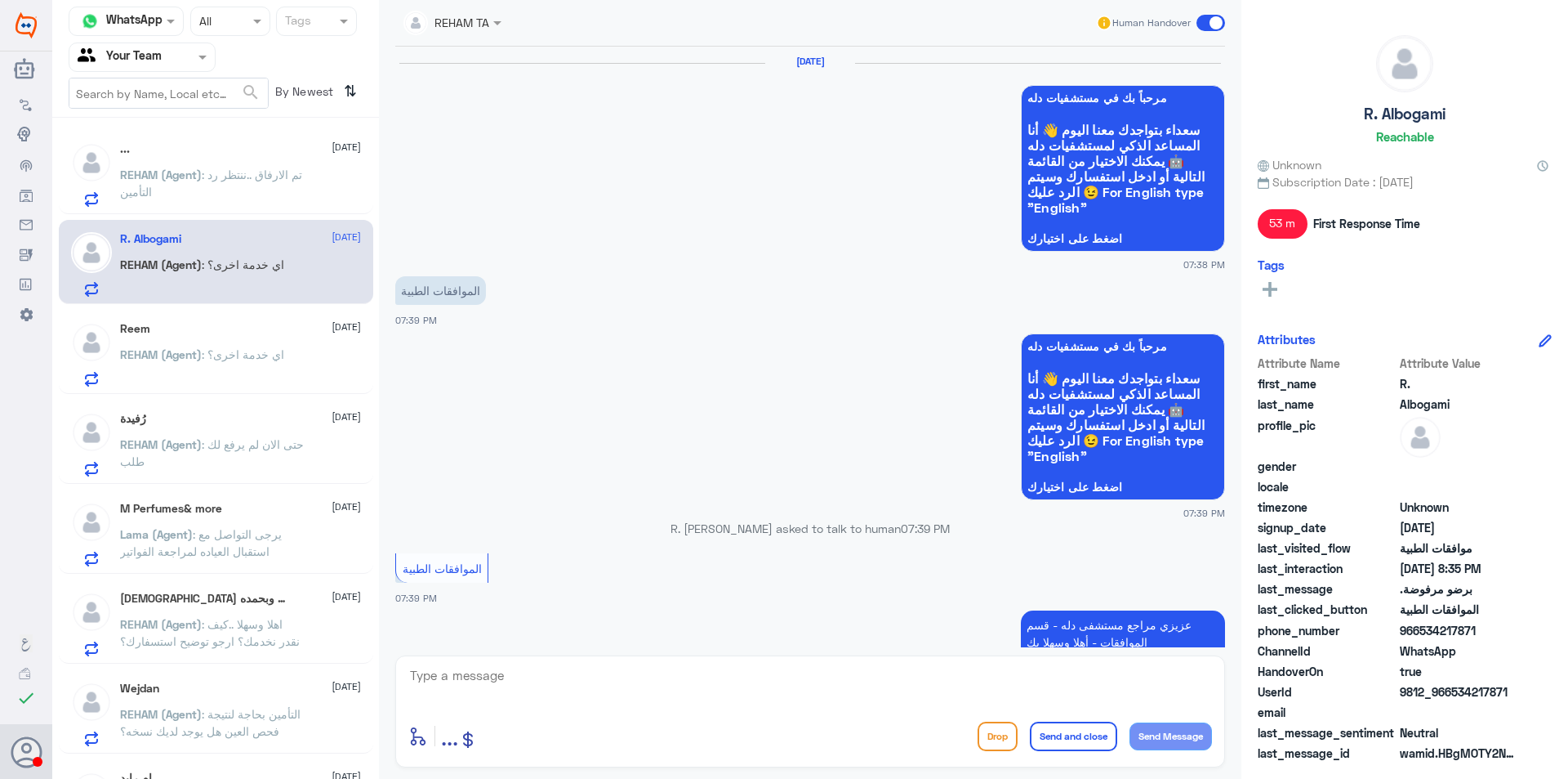
scroll to position [1256, 0]
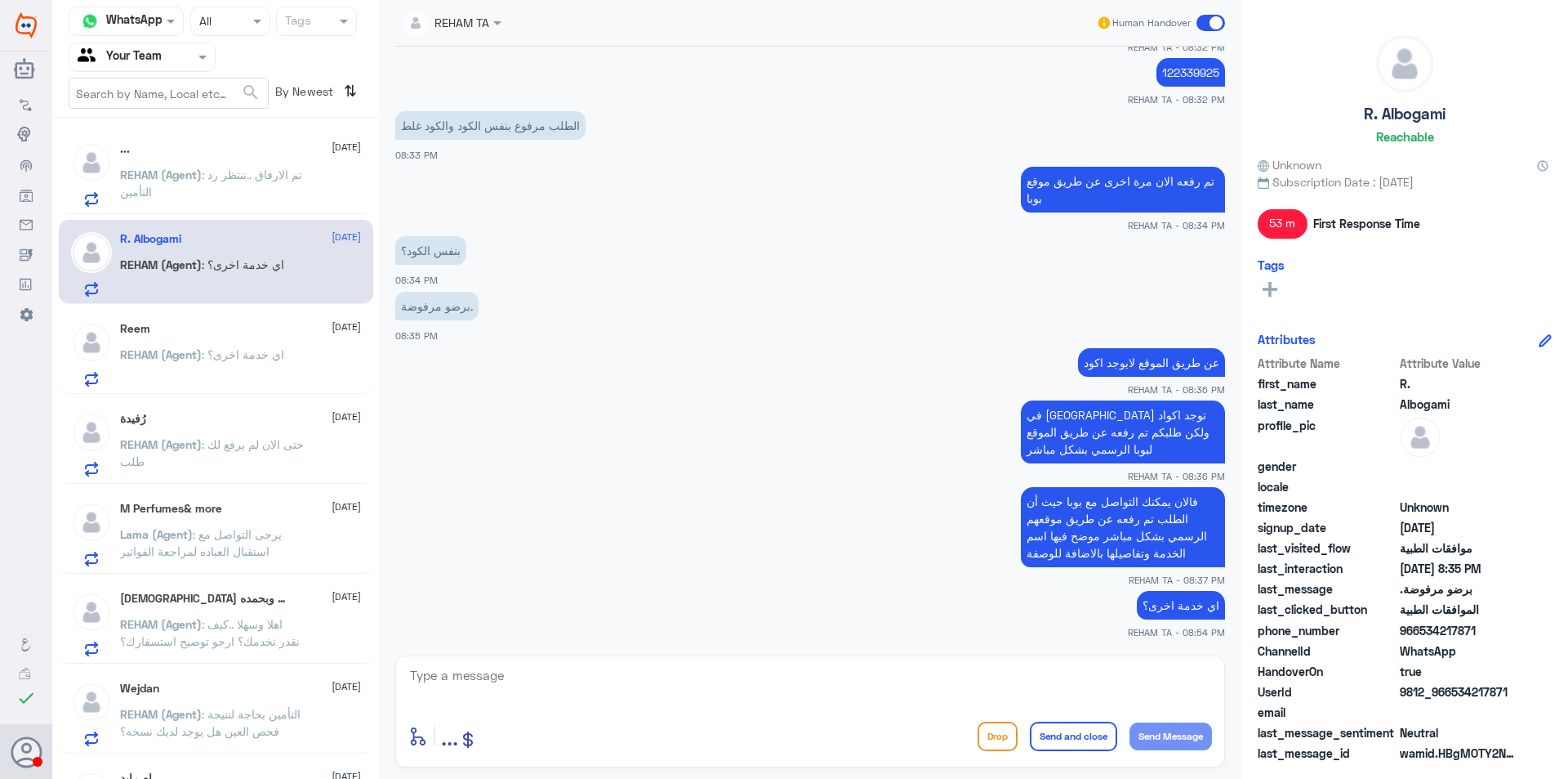
click at [283, 725] on p "REHAM (Agent) : التأمين بحاجة لنتيجة فحص العين هل يوجد لديك نسخه؟" at bounding box center [212, 725] width 184 height 41
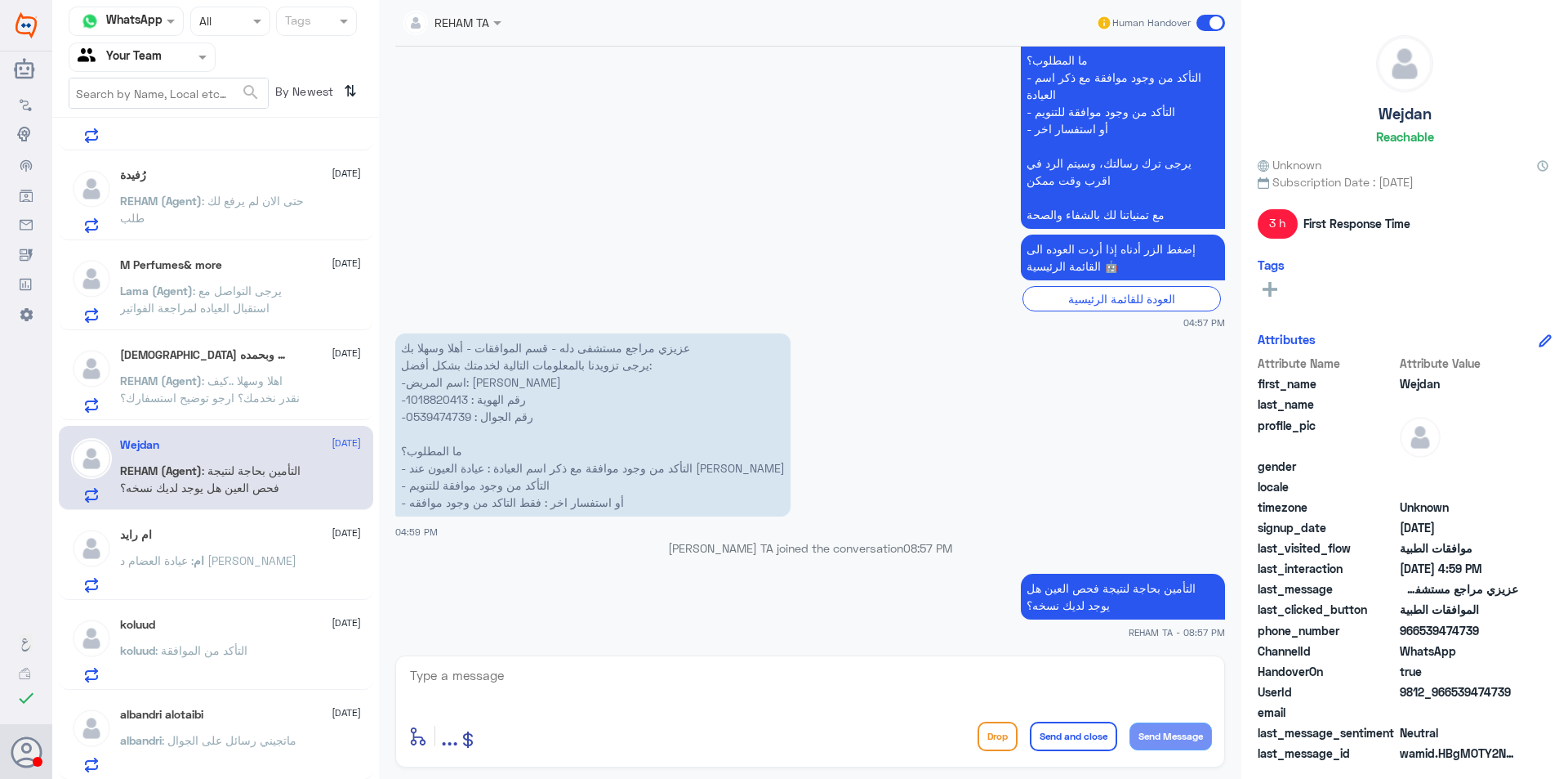
scroll to position [245, 0]
click at [274, 549] on div "ام رايد 11 September ام : عيادة العضام د عبد العزيز الجريان" at bounding box center [240, 558] width 241 height 64
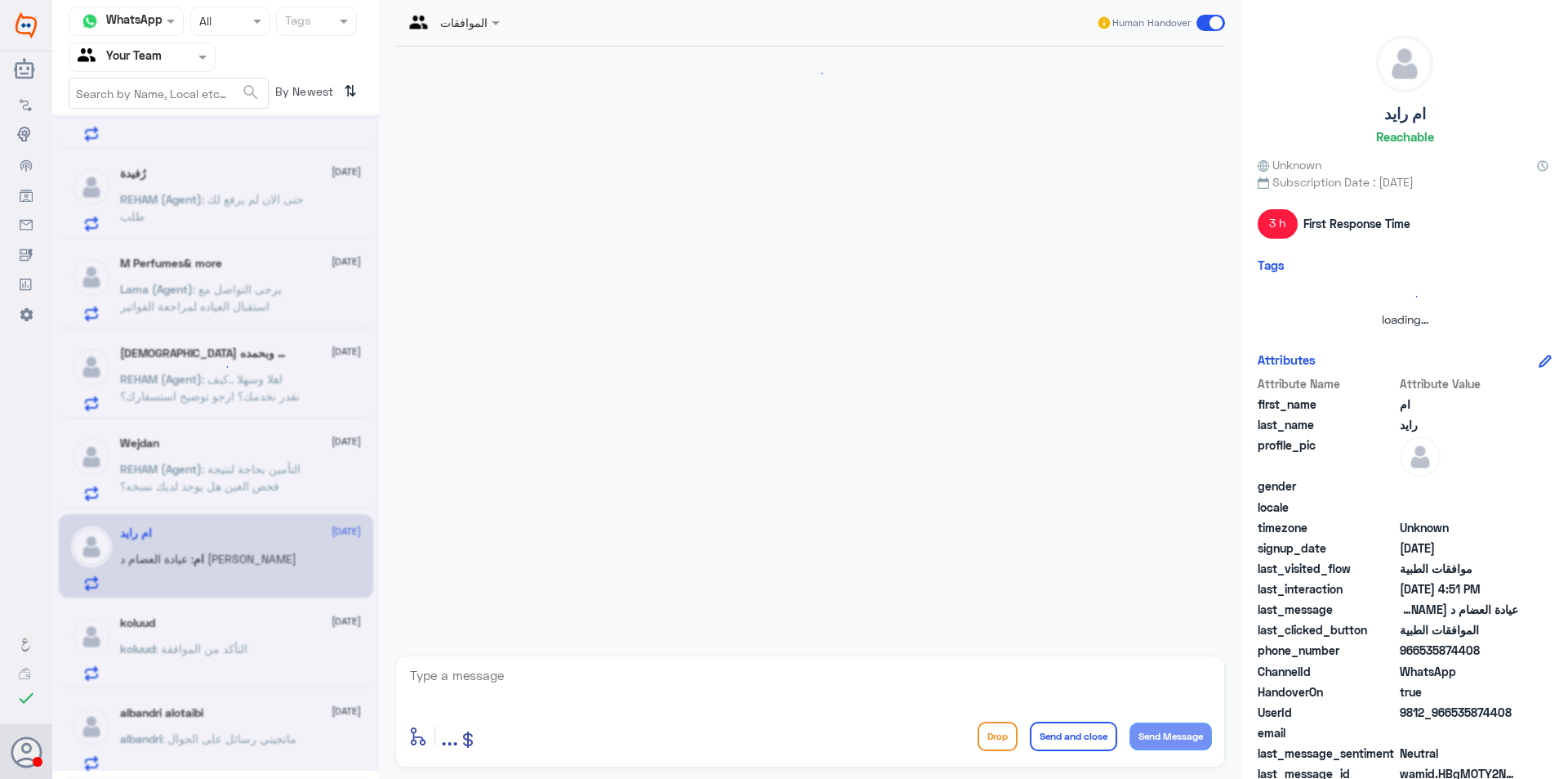
scroll to position [1815, 0]
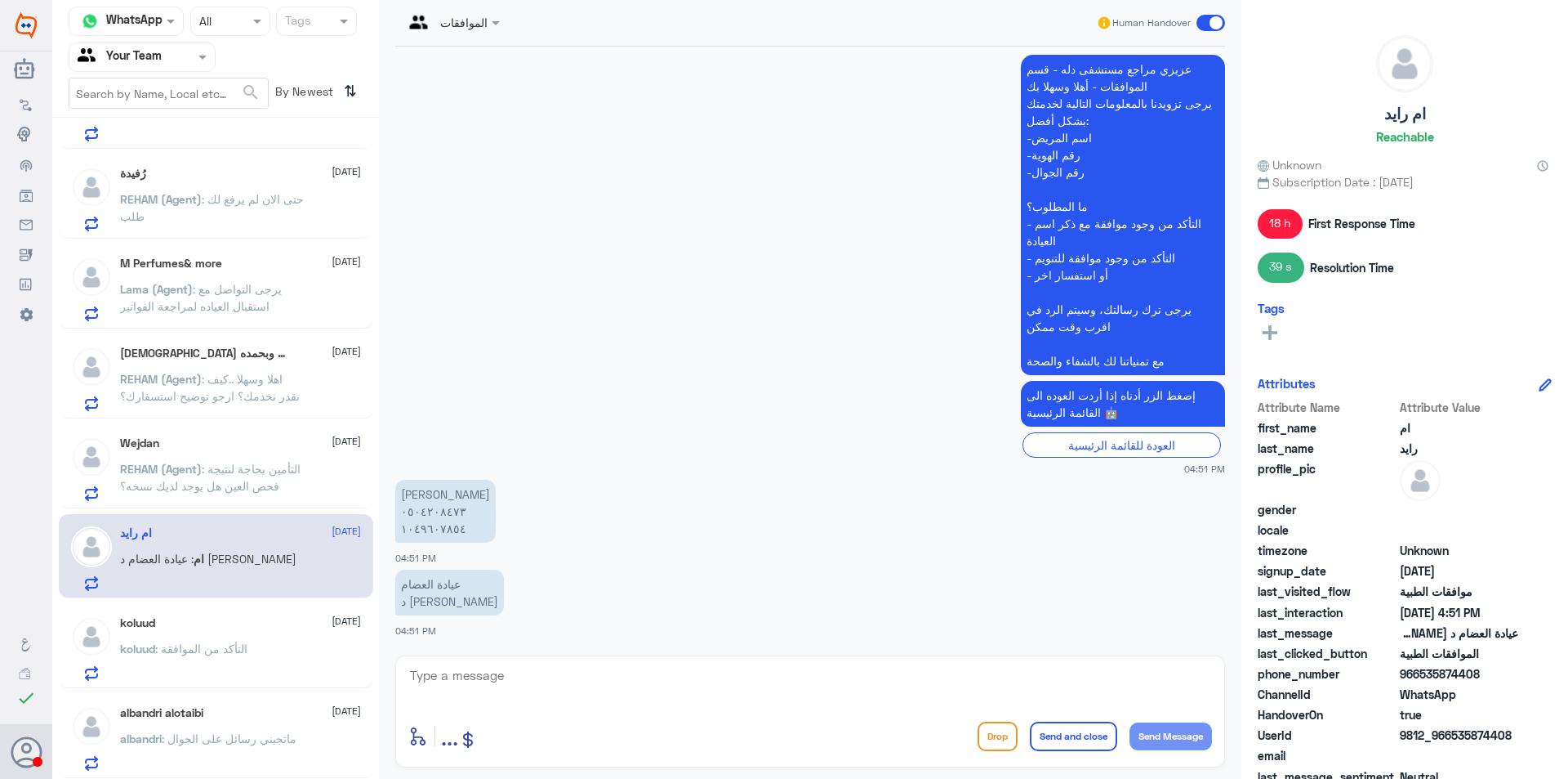
click at [268, 615] on div "koluud 11 September koluud : التأكد من الموافقة" at bounding box center [216, 646] width 315 height 84
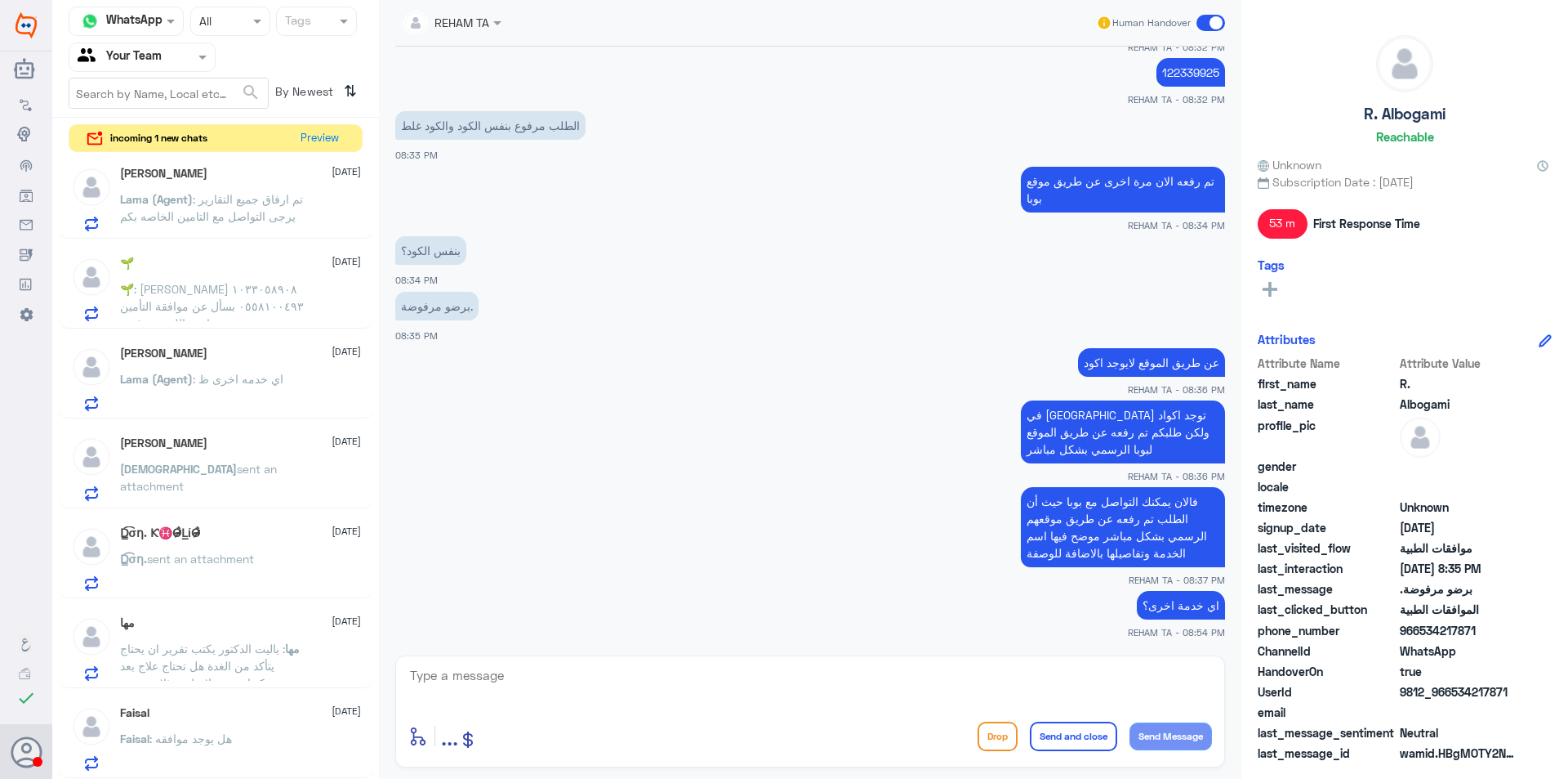
scroll to position [1256, 0]
